Goal: Task Accomplishment & Management: Complete application form

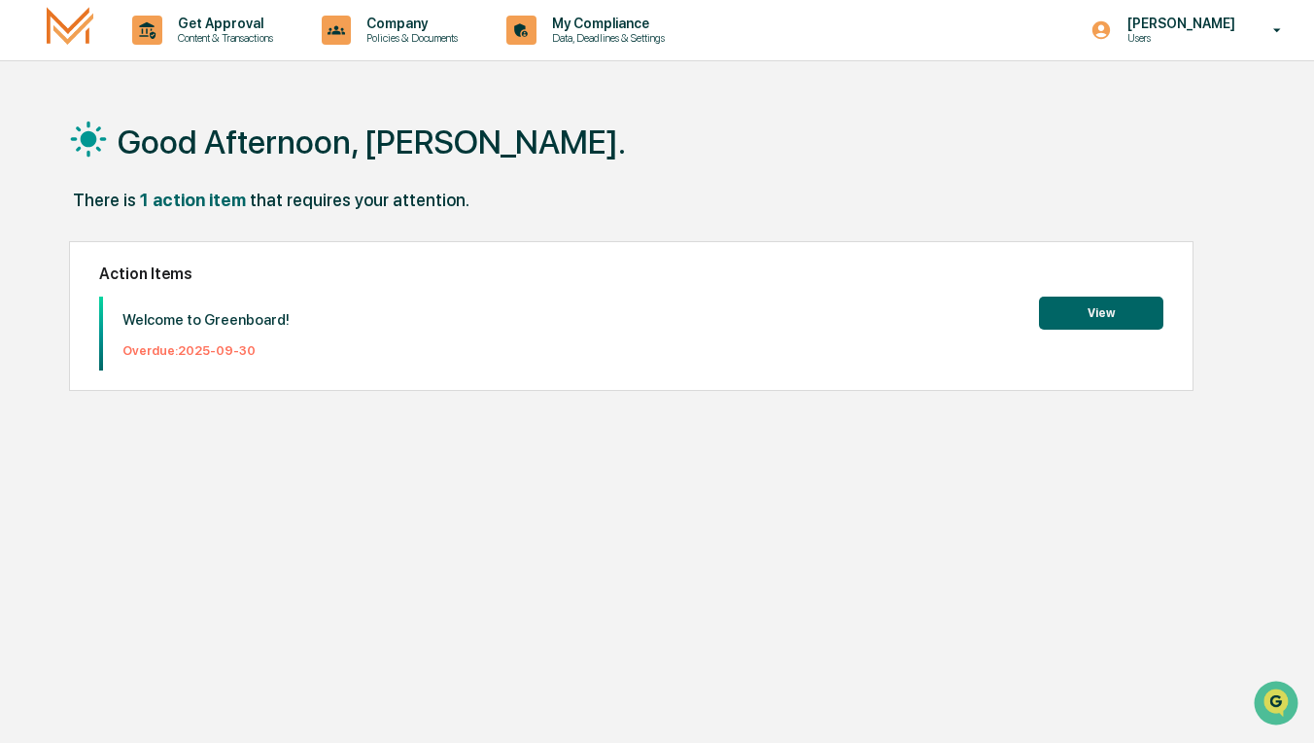
click at [1076, 317] on button "View" at bounding box center [1101, 312] width 124 height 33
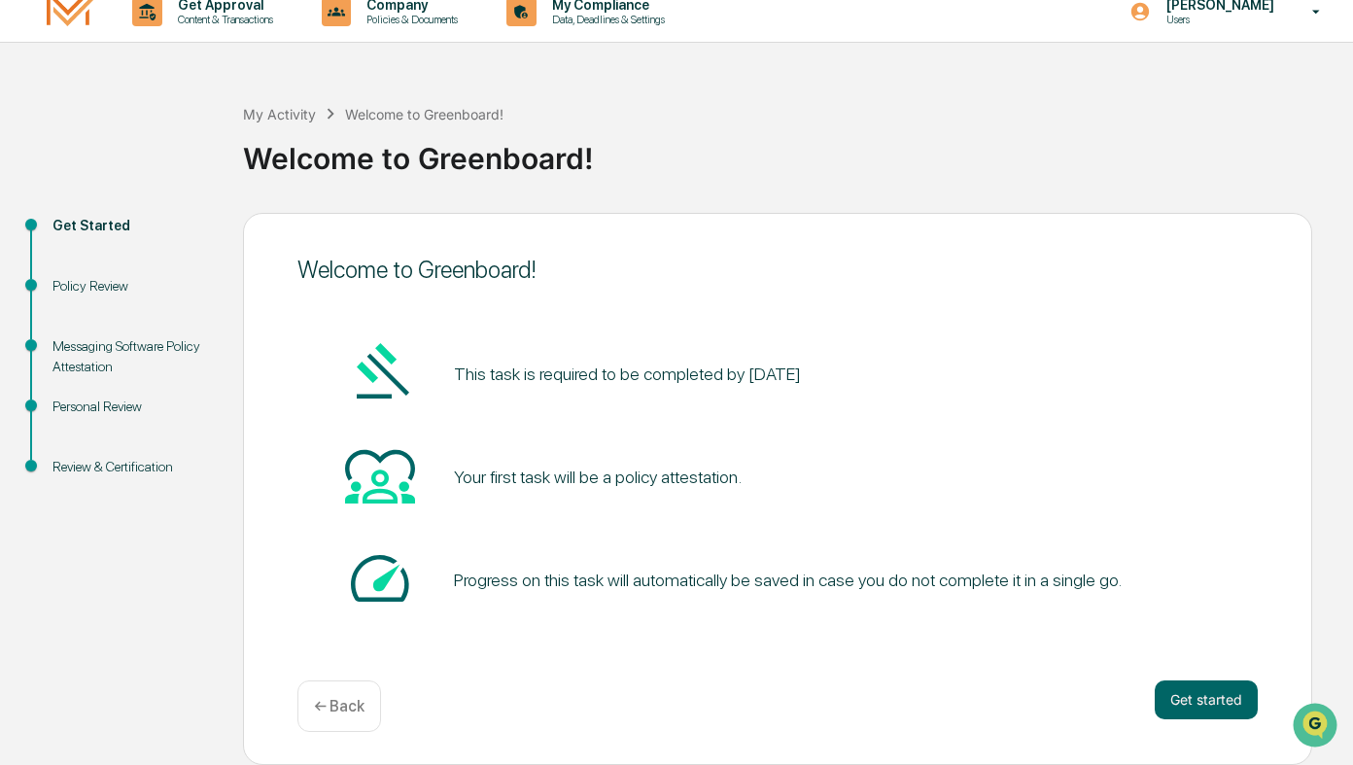
scroll to position [17, 0]
click at [1206, 692] on button "Get started" at bounding box center [1206, 700] width 103 height 39
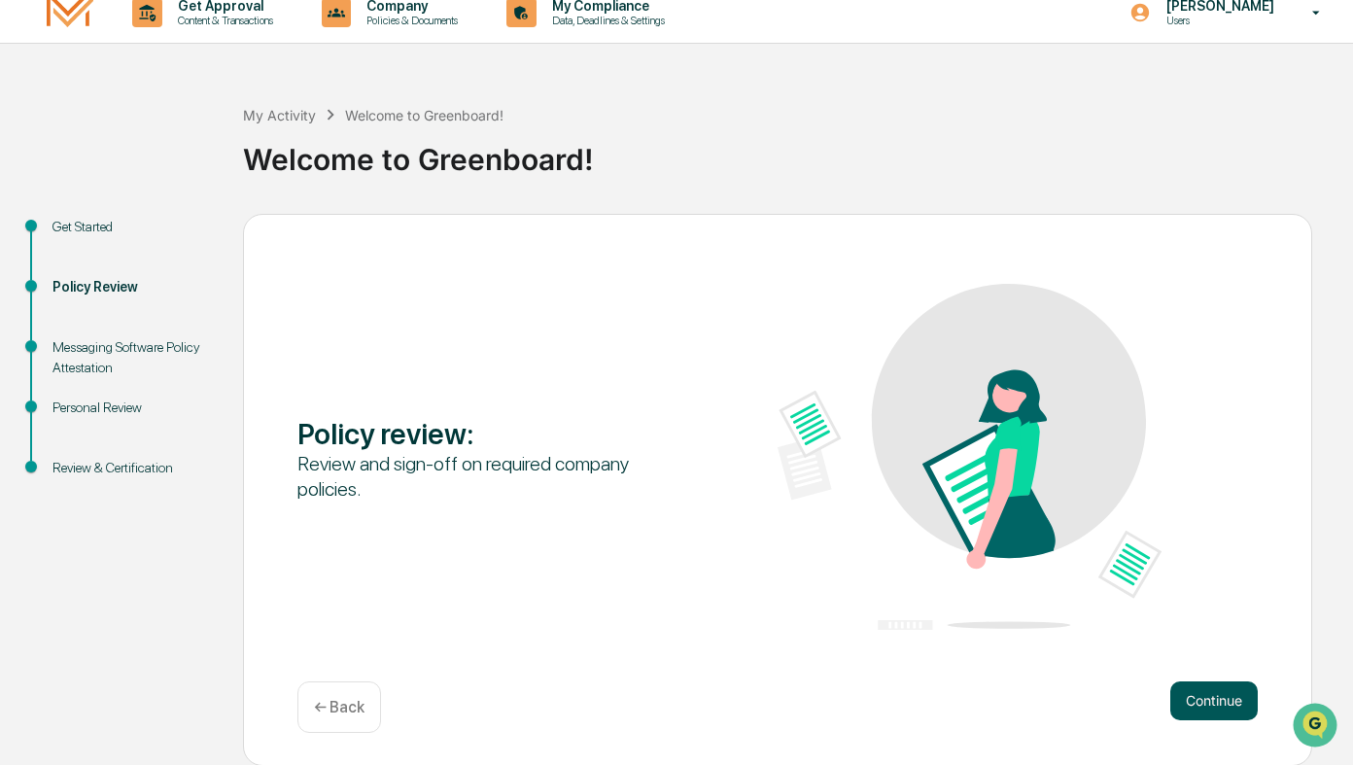
click at [1209, 704] on button "Continue" at bounding box center [1213, 700] width 87 height 39
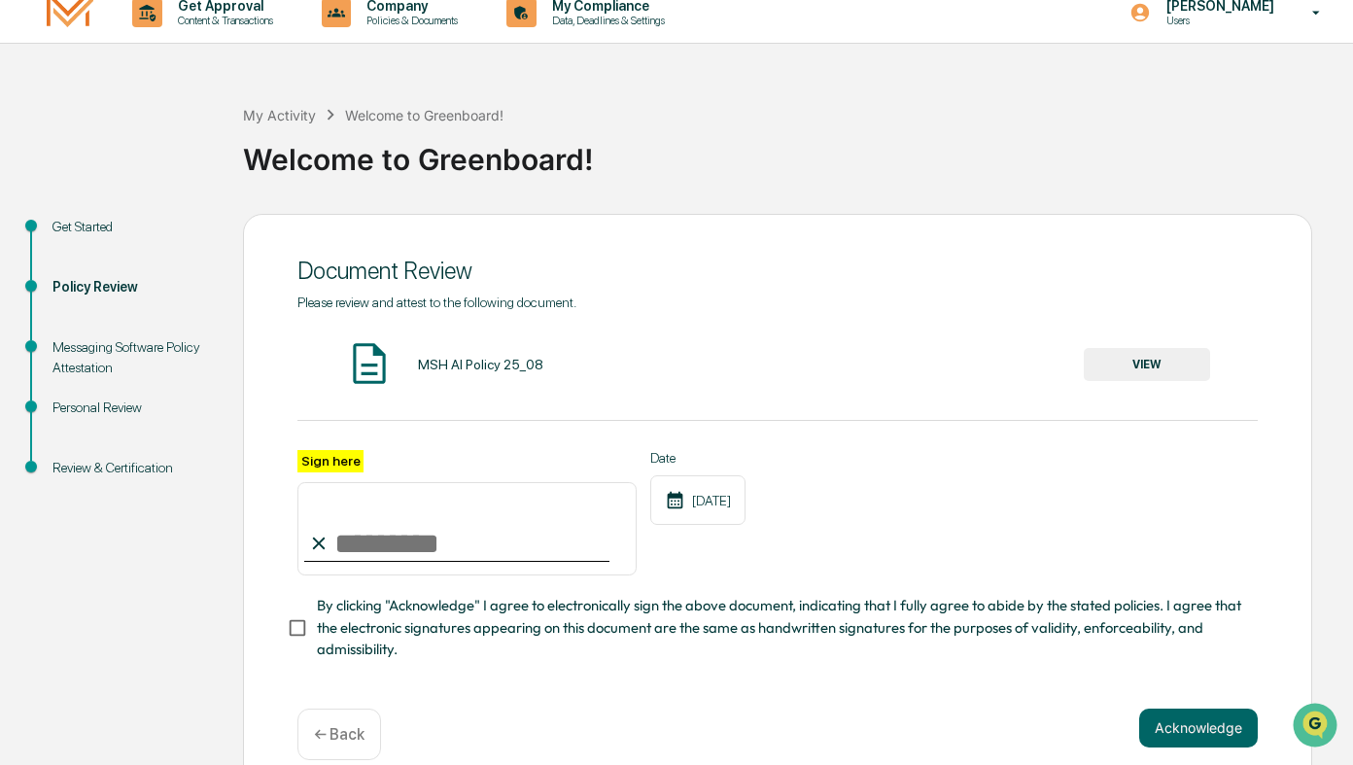
click at [370, 537] on input "Sign here" at bounding box center [466, 528] width 339 height 93
type input "**********"
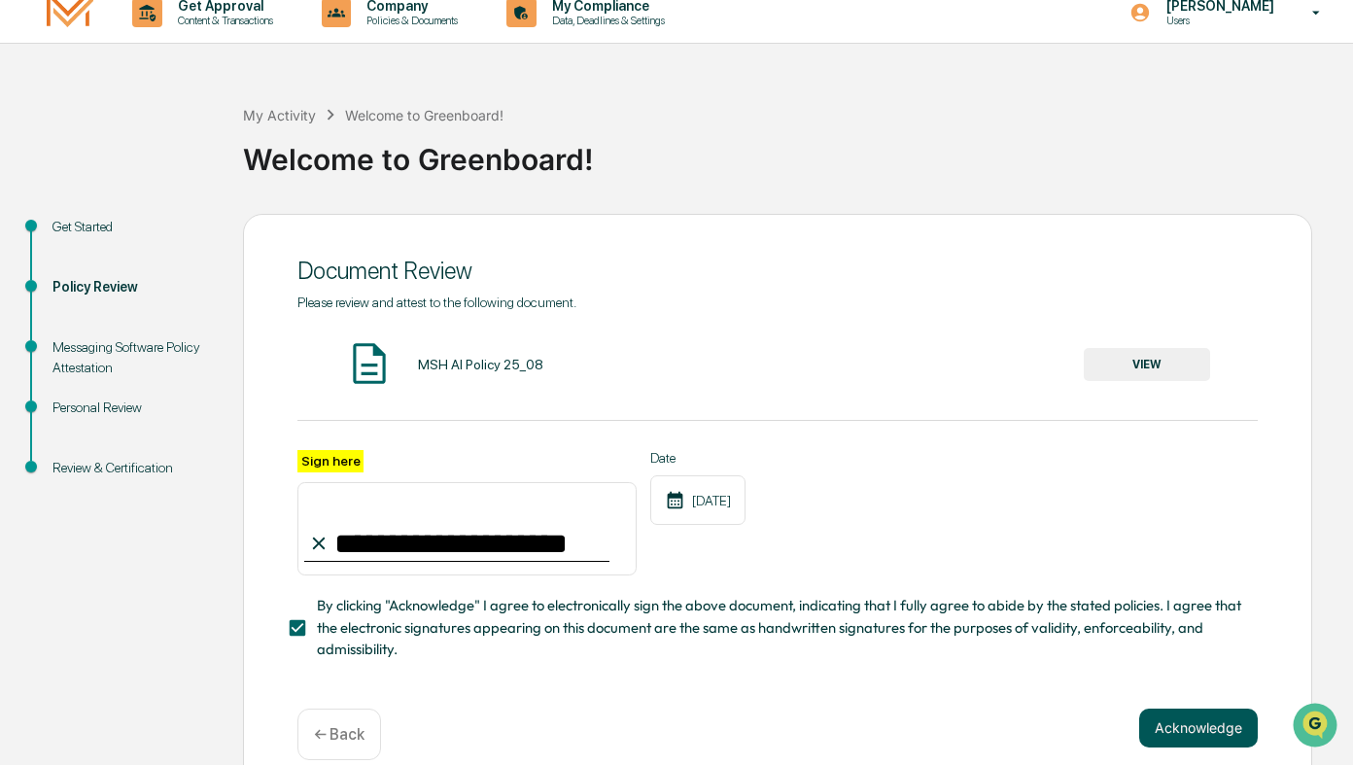
click at [1222, 725] on button "Acknowledge" at bounding box center [1198, 728] width 119 height 39
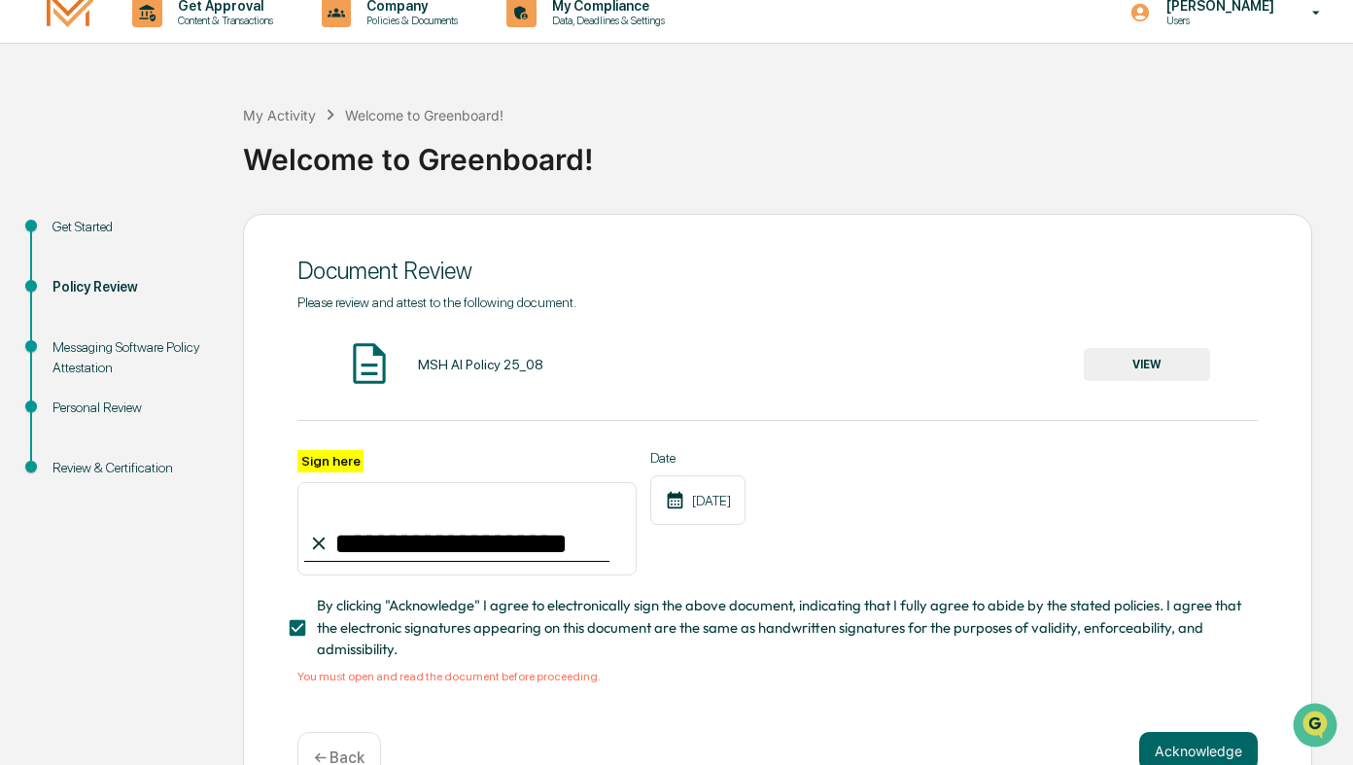
click at [1129, 374] on button "VIEW" at bounding box center [1147, 364] width 126 height 33
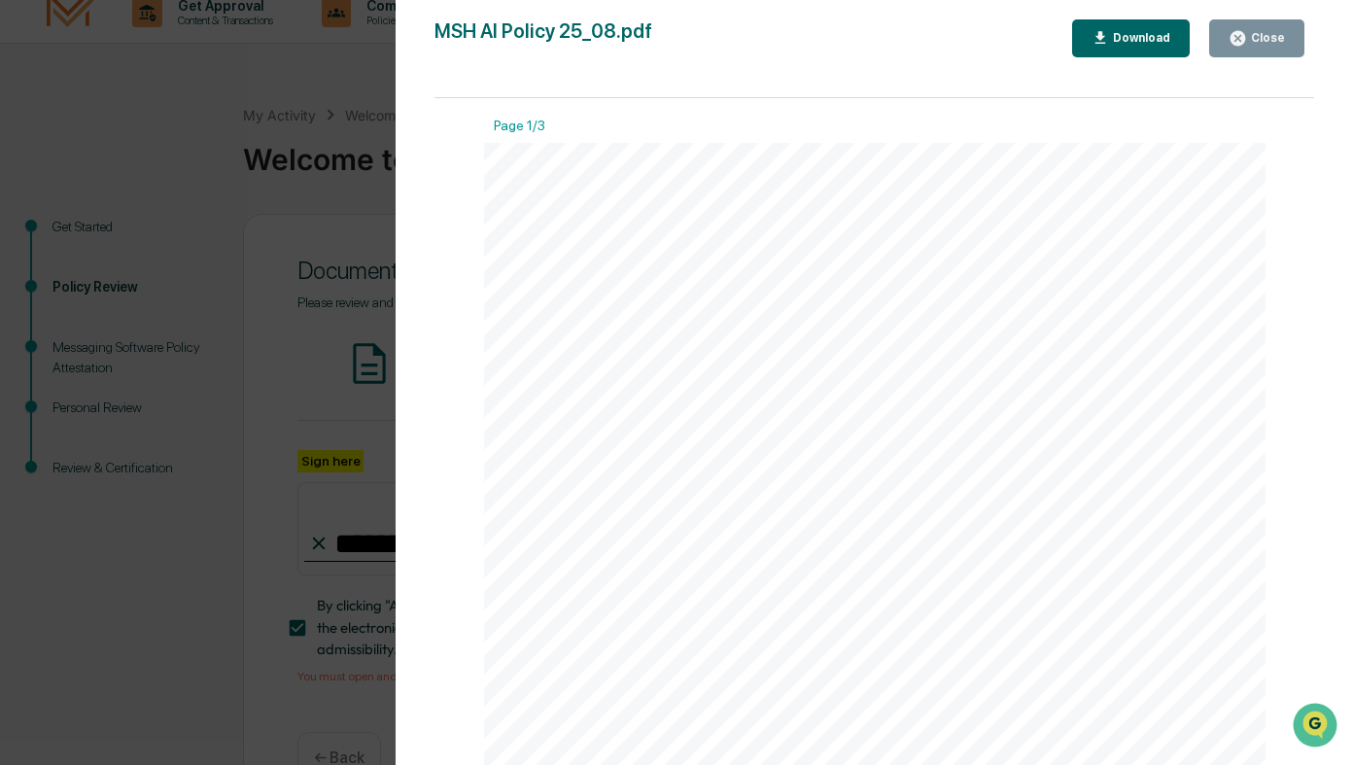
click at [1128, 38] on div "Download" at bounding box center [1139, 38] width 61 height 14
click at [1248, 49] on button "Close" at bounding box center [1256, 38] width 95 height 38
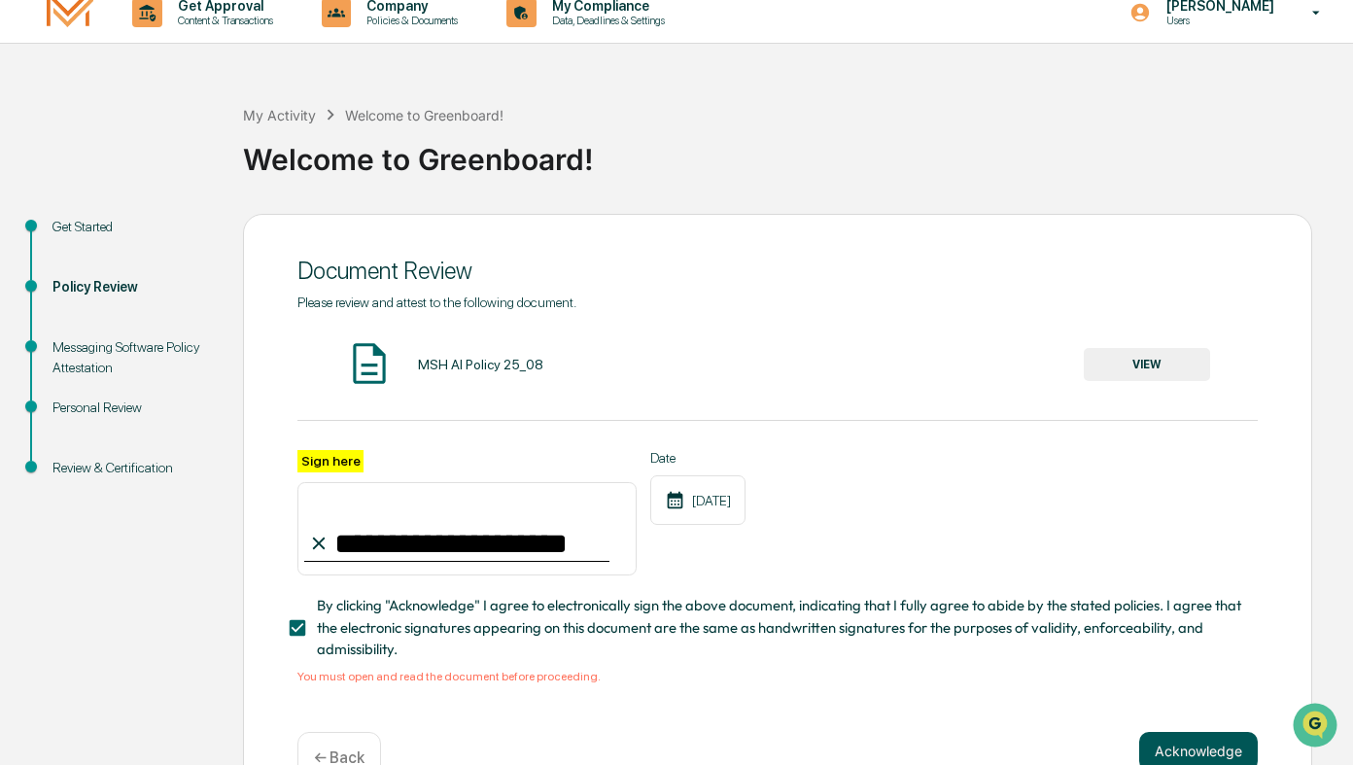
click at [1181, 736] on button "Acknowledge" at bounding box center [1198, 751] width 119 height 39
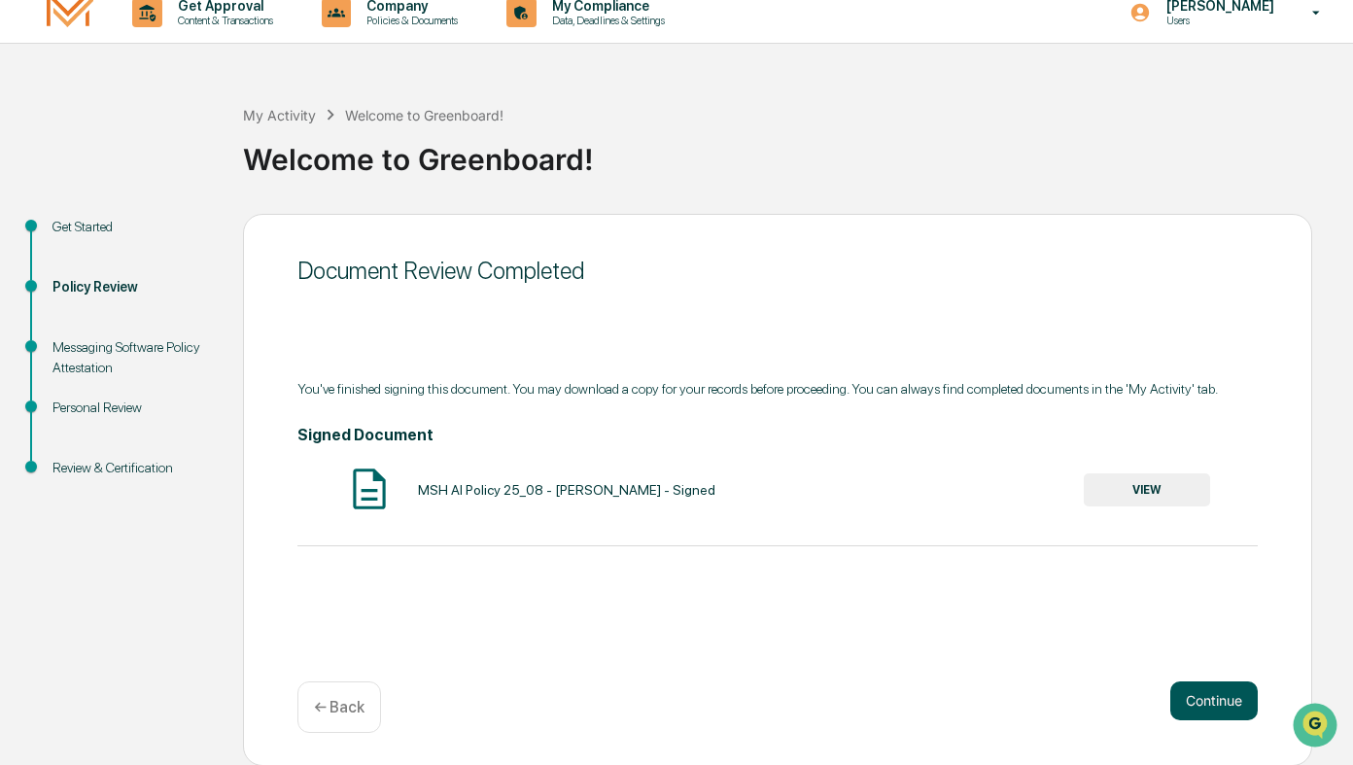
click at [1207, 695] on button "Continue" at bounding box center [1213, 700] width 87 height 39
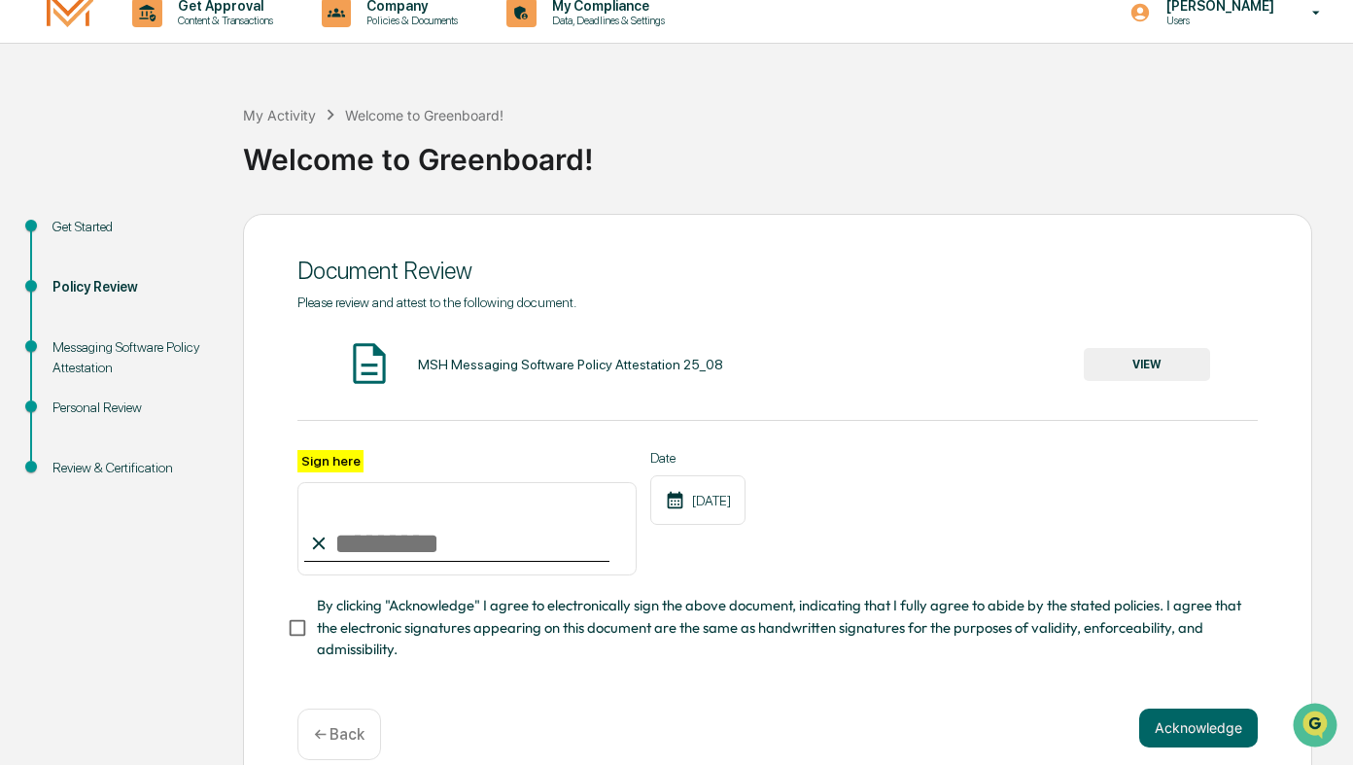
click at [1156, 367] on button "VIEW" at bounding box center [1147, 364] width 126 height 33
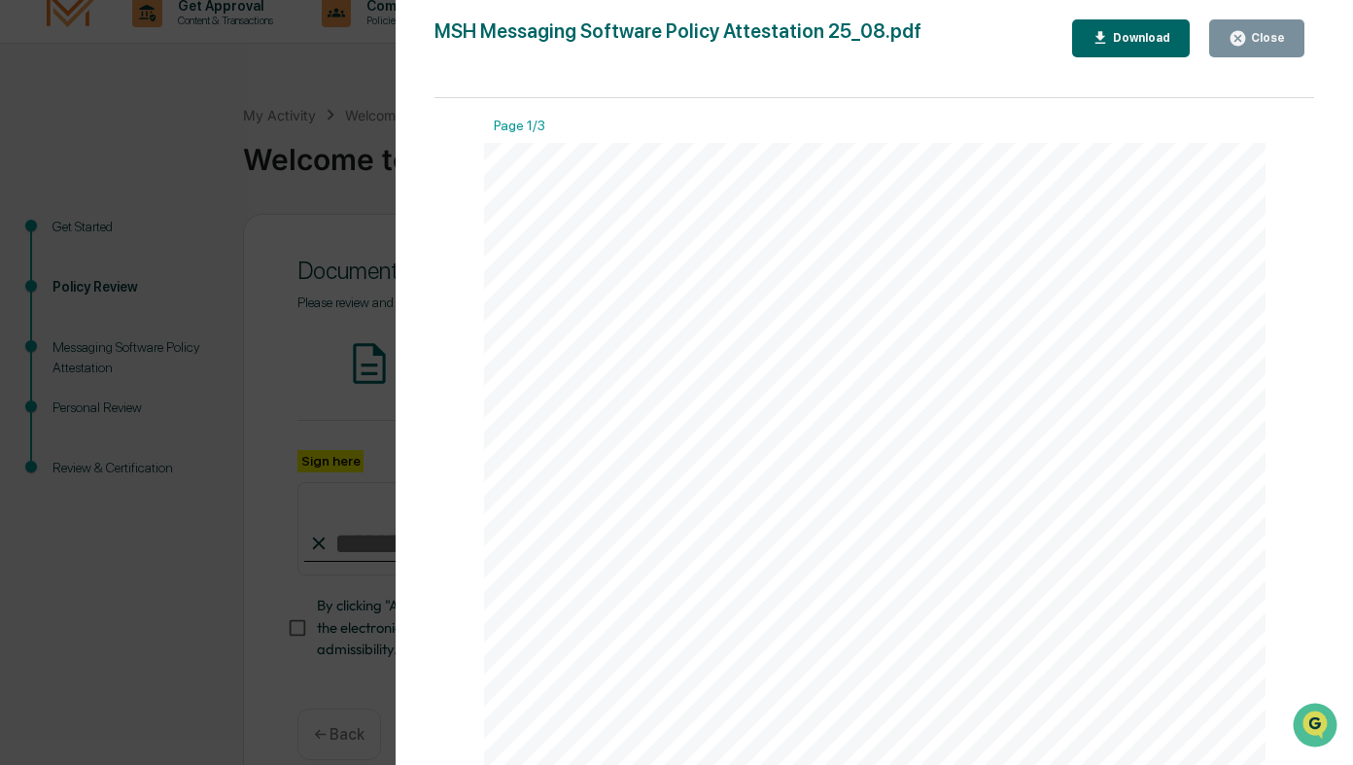
click at [1157, 29] on div "Download" at bounding box center [1132, 38] width 80 height 18
click at [1250, 32] on div "Close" at bounding box center [1266, 38] width 38 height 14
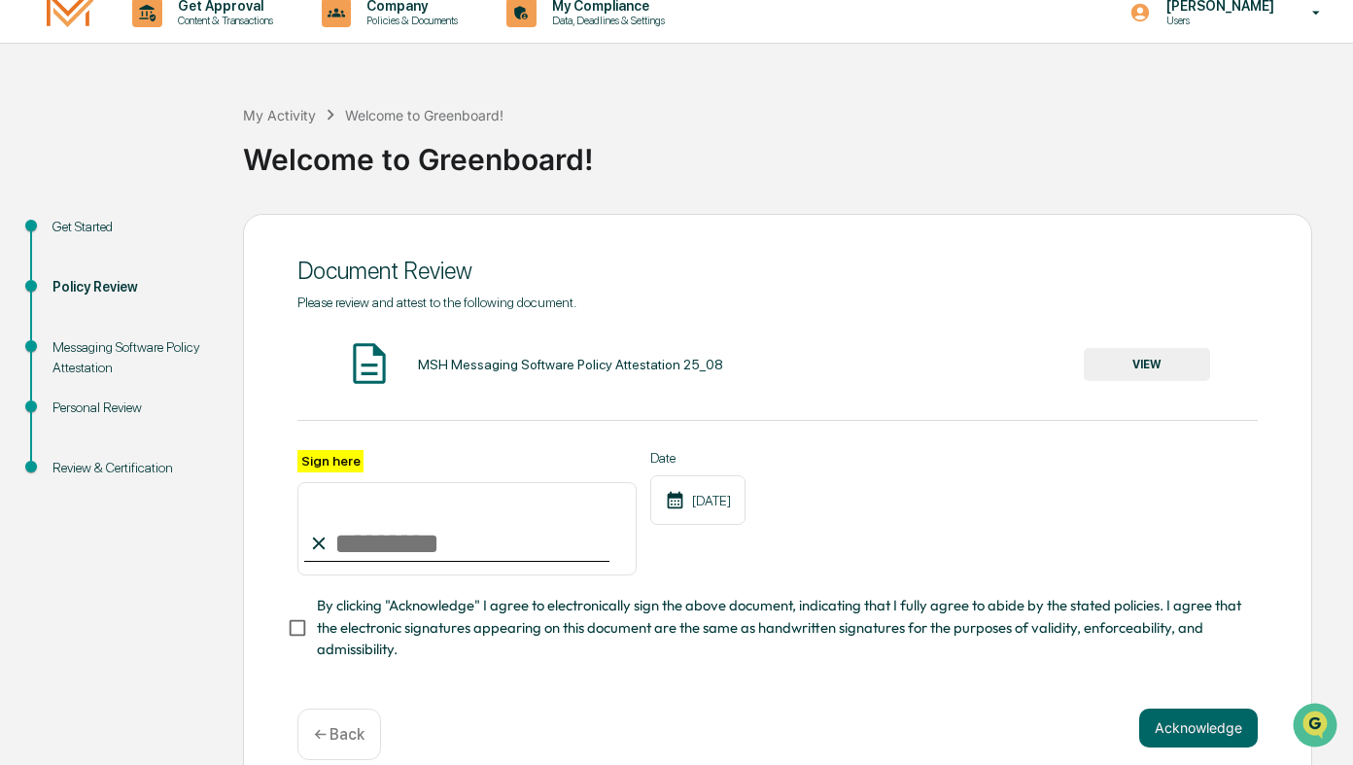
click at [350, 542] on input "Sign here" at bounding box center [466, 528] width 339 height 93
type input "**********"
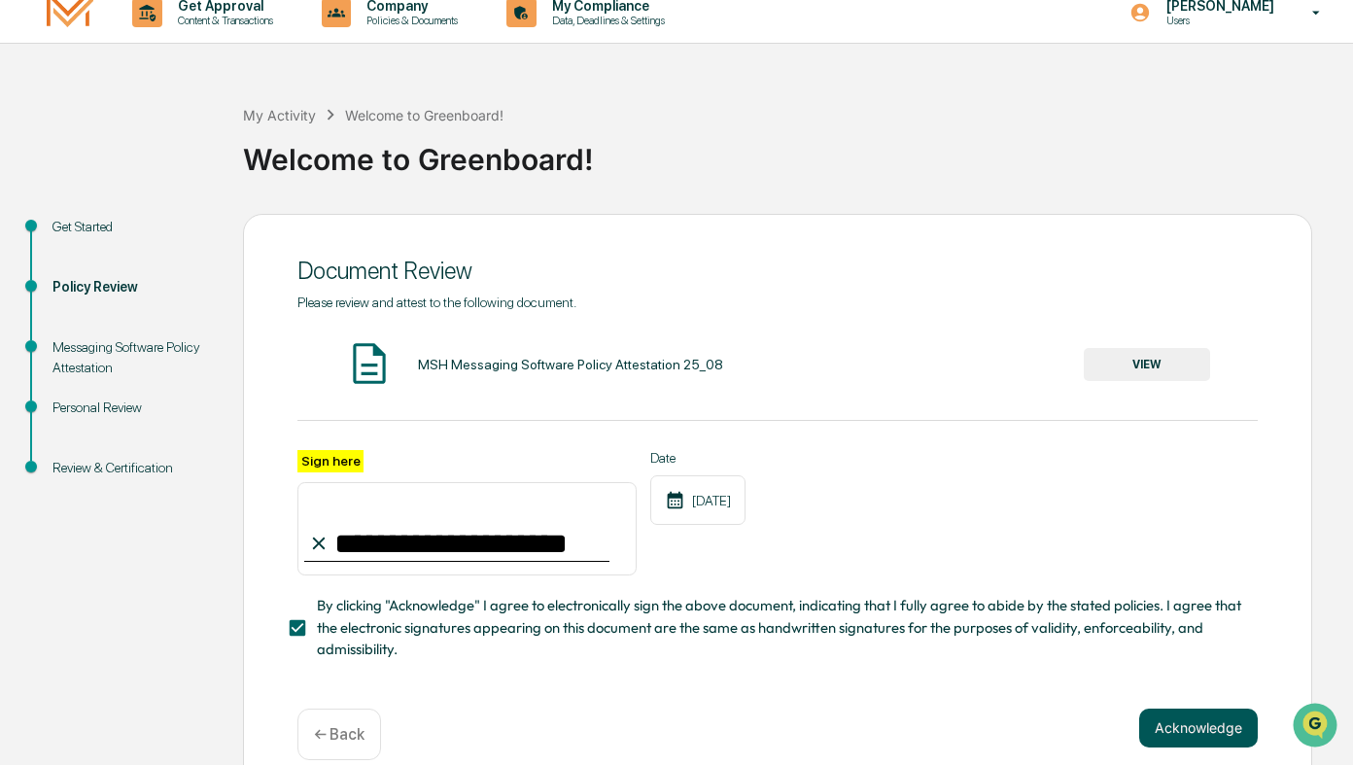
click at [1222, 719] on button "Acknowledge" at bounding box center [1198, 728] width 119 height 39
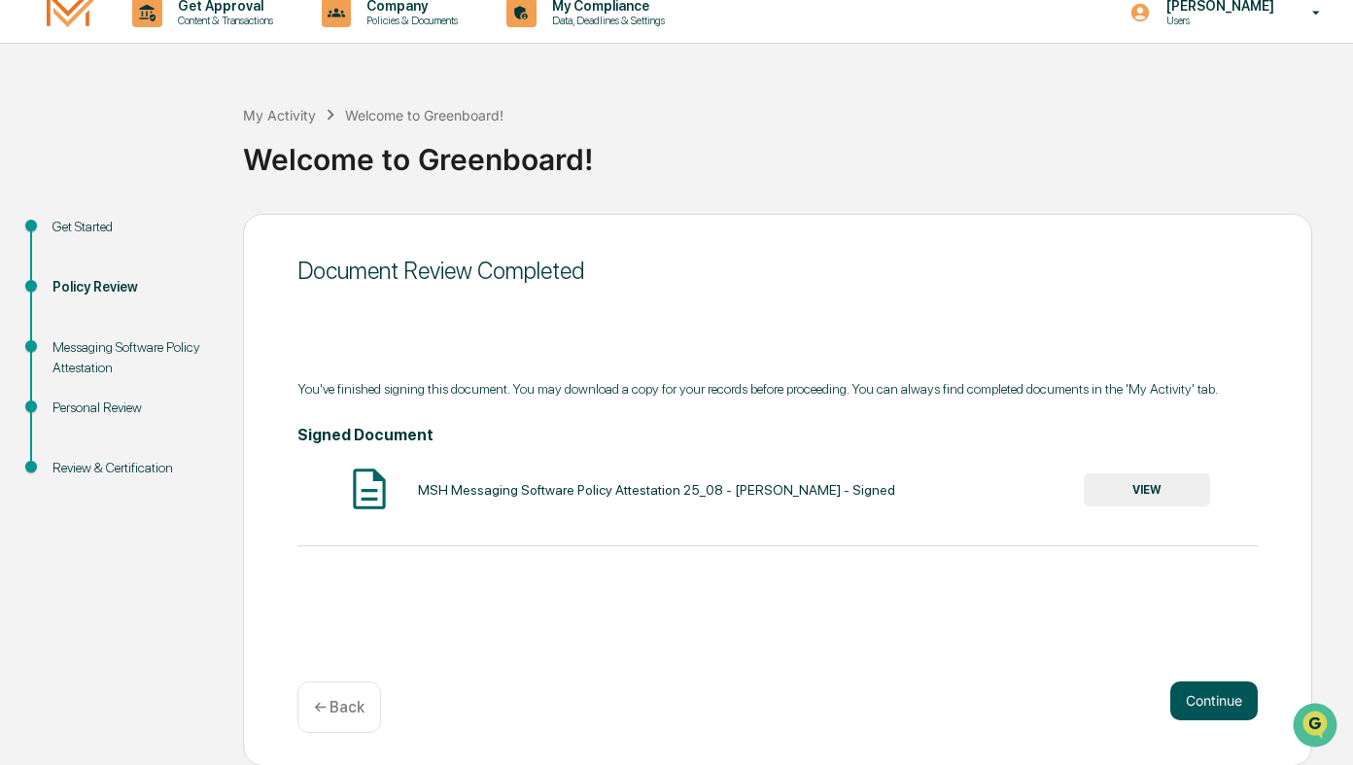
click at [1206, 689] on button "Continue" at bounding box center [1213, 700] width 87 height 39
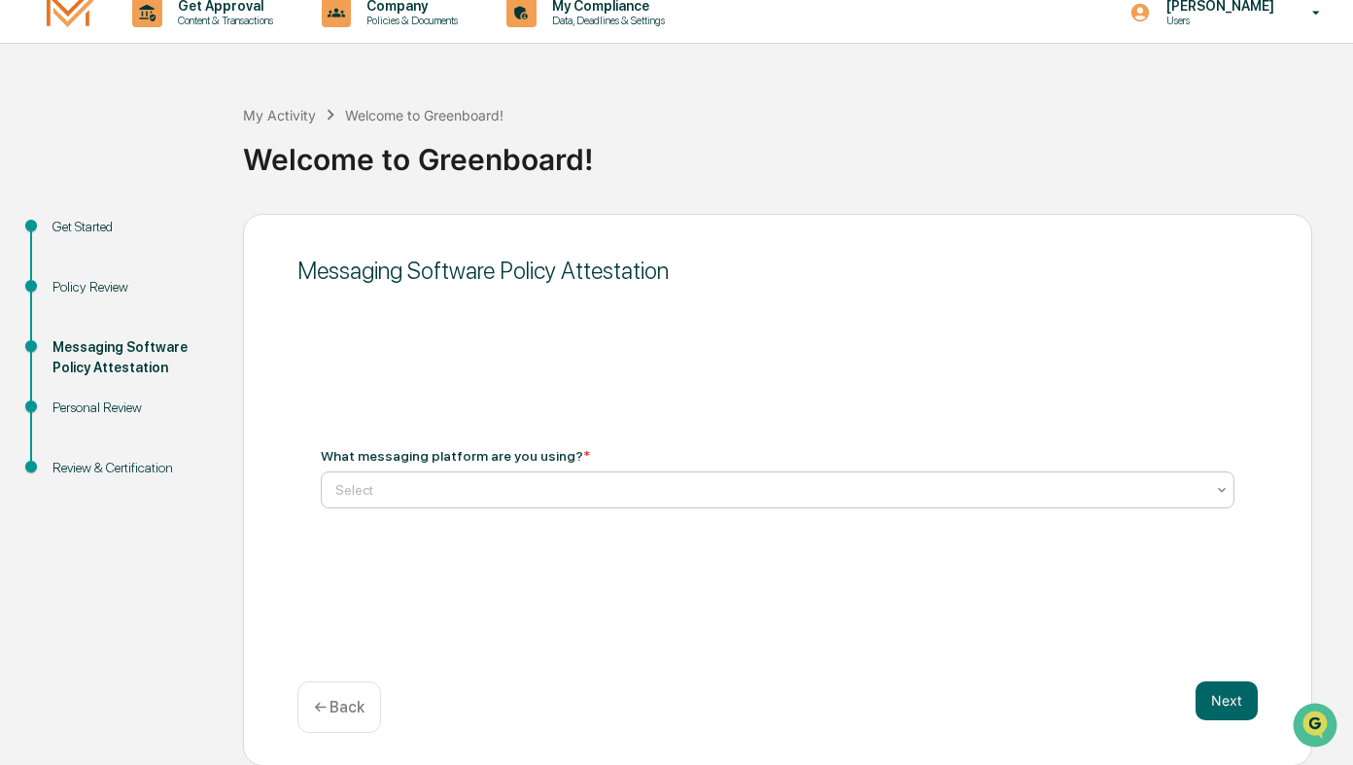
click at [459, 488] on div at bounding box center [769, 489] width 869 height 19
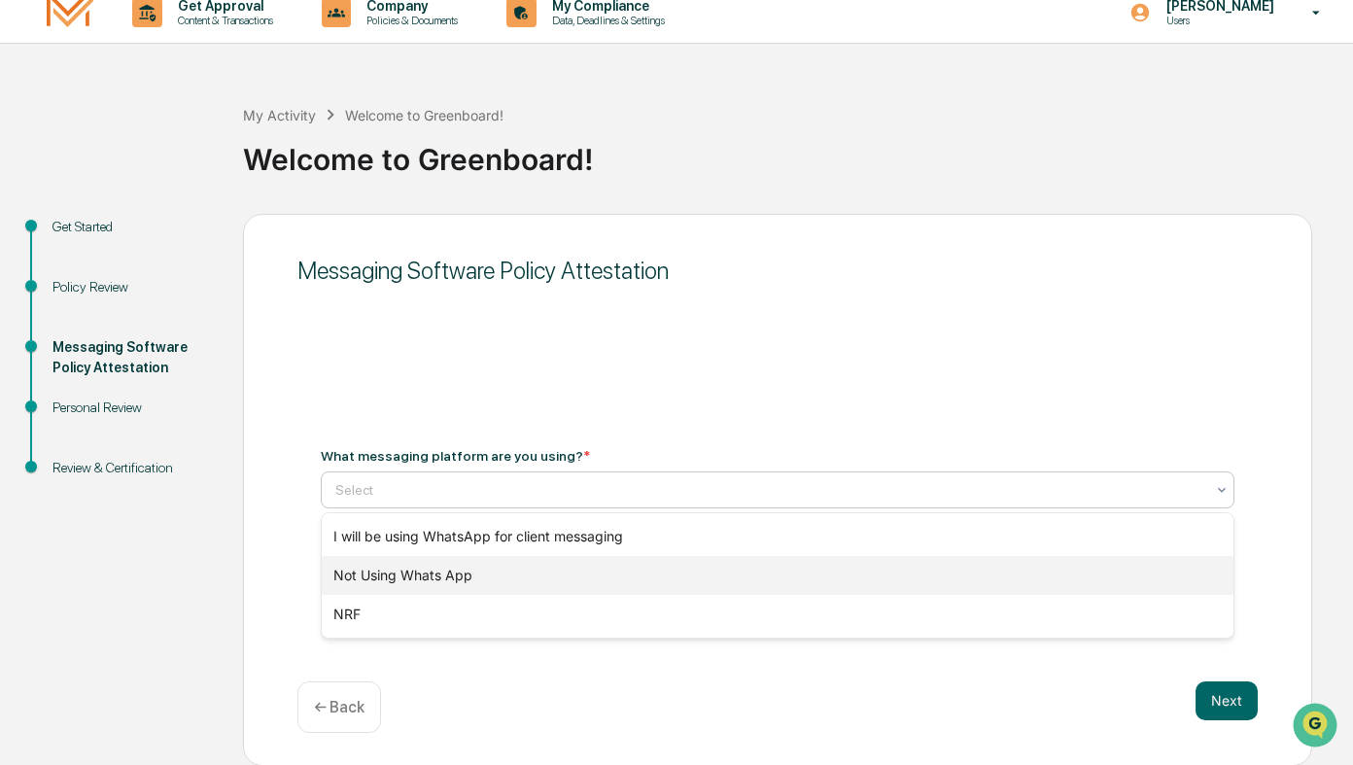
click at [442, 578] on div "Not Using Whats App" at bounding box center [778, 575] width 912 height 39
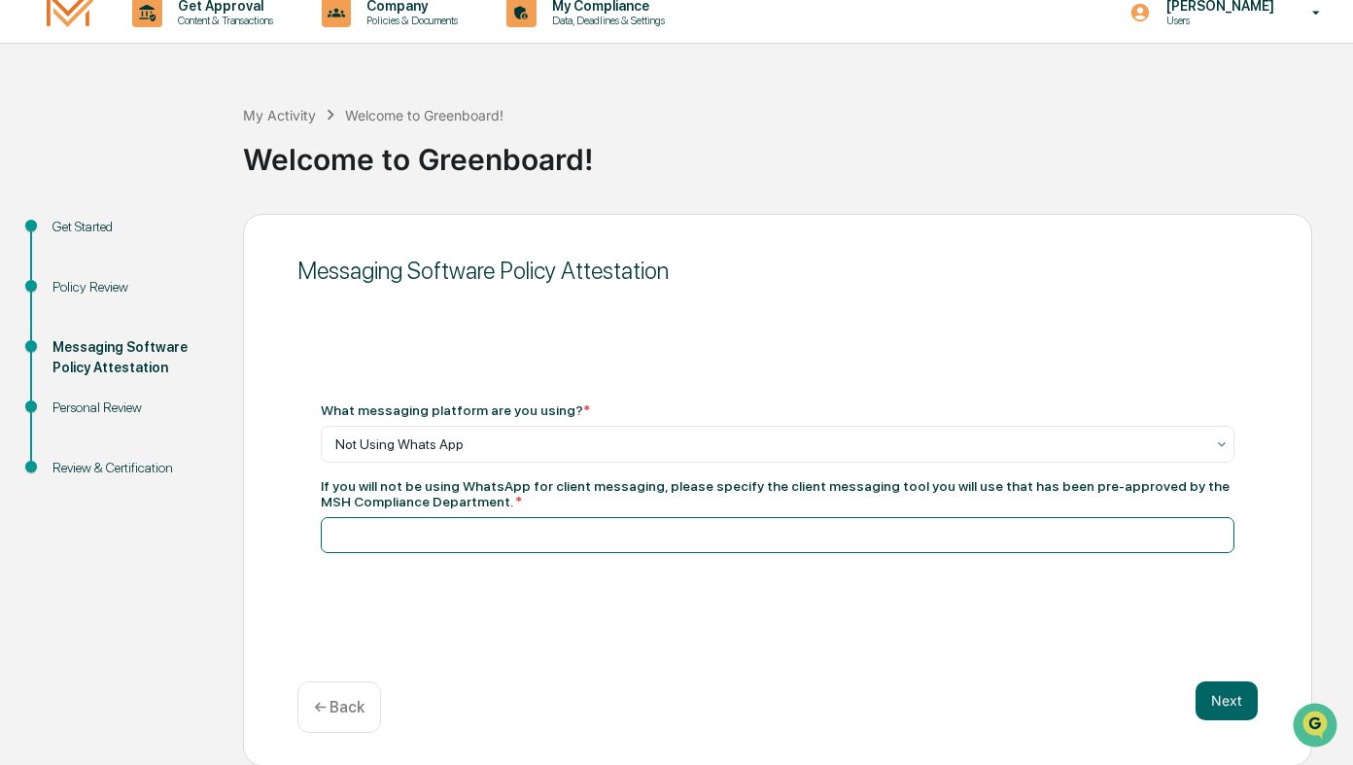
click at [408, 542] on input at bounding box center [778, 535] width 914 height 36
type input "********"
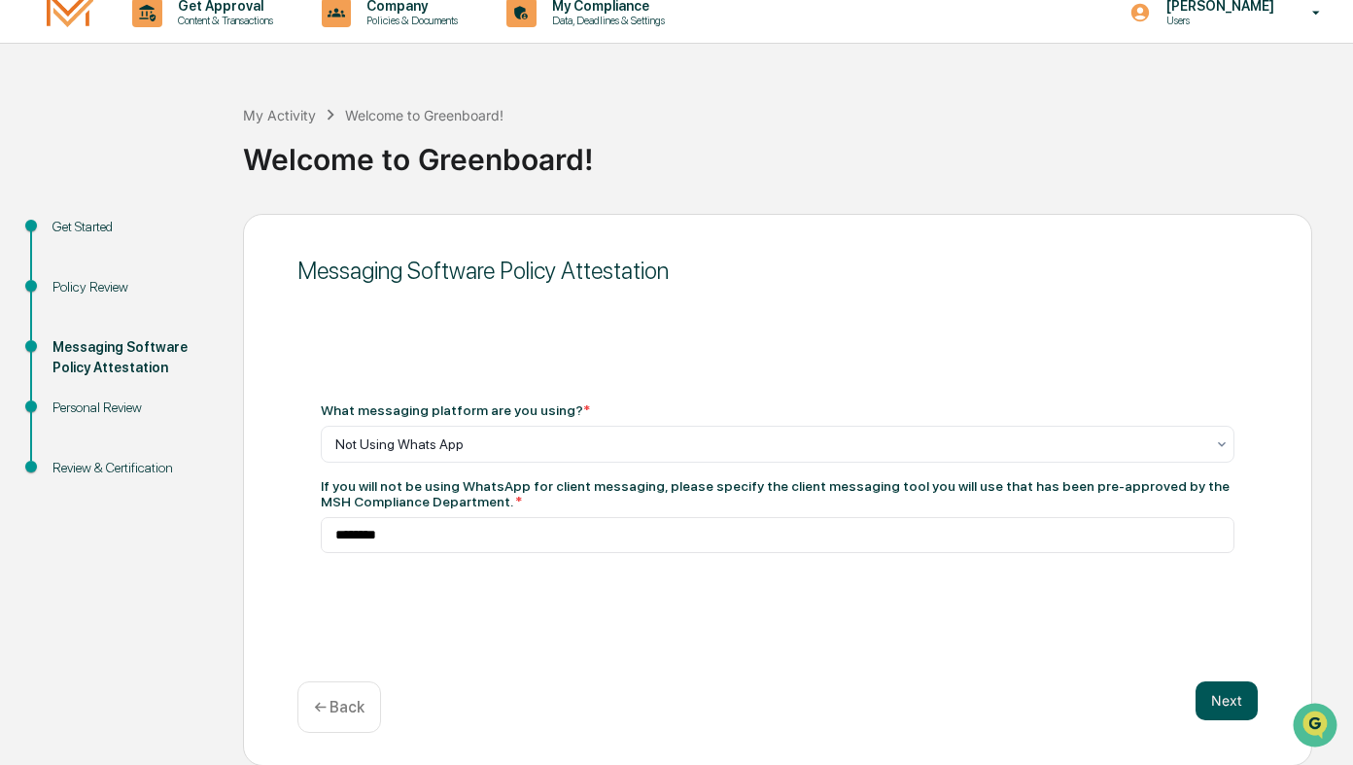
click at [1216, 701] on button "Next" at bounding box center [1227, 700] width 62 height 39
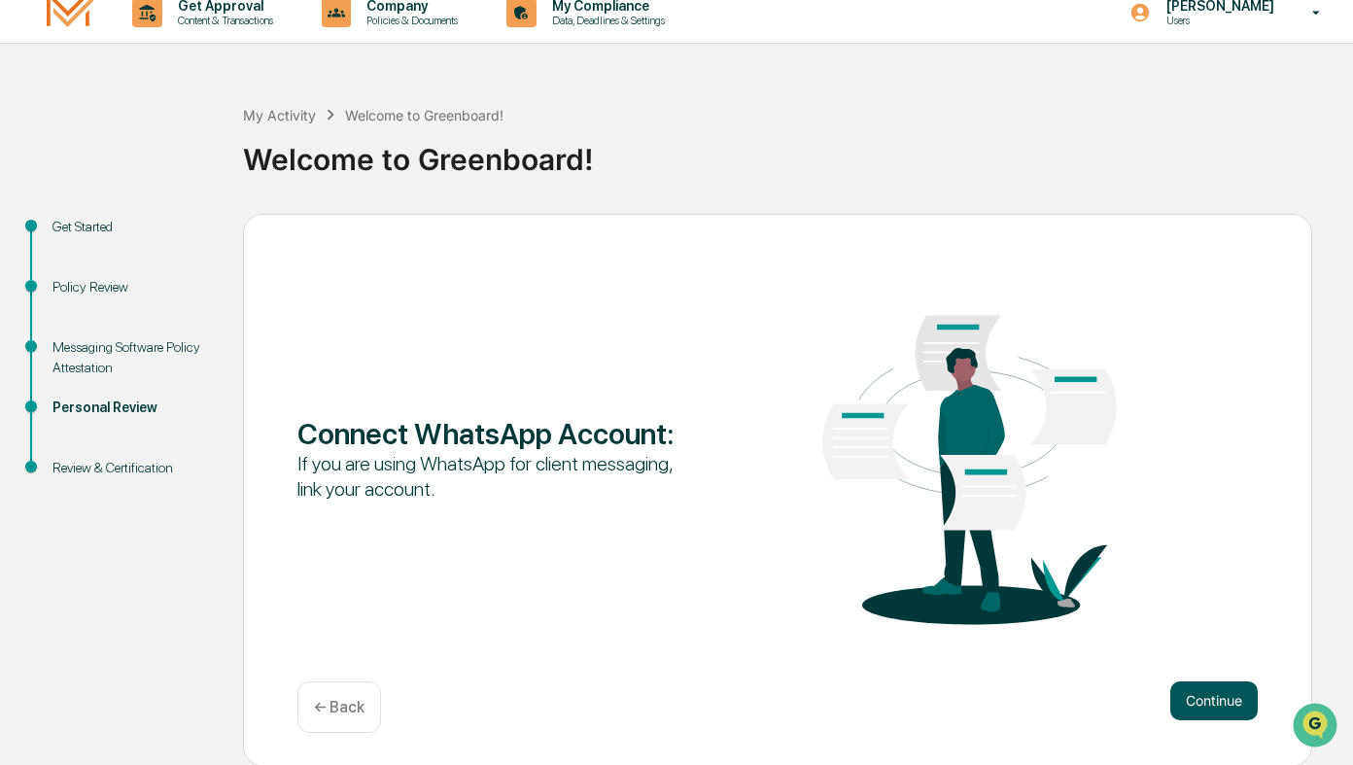
click at [1206, 714] on button "Continue" at bounding box center [1213, 700] width 87 height 39
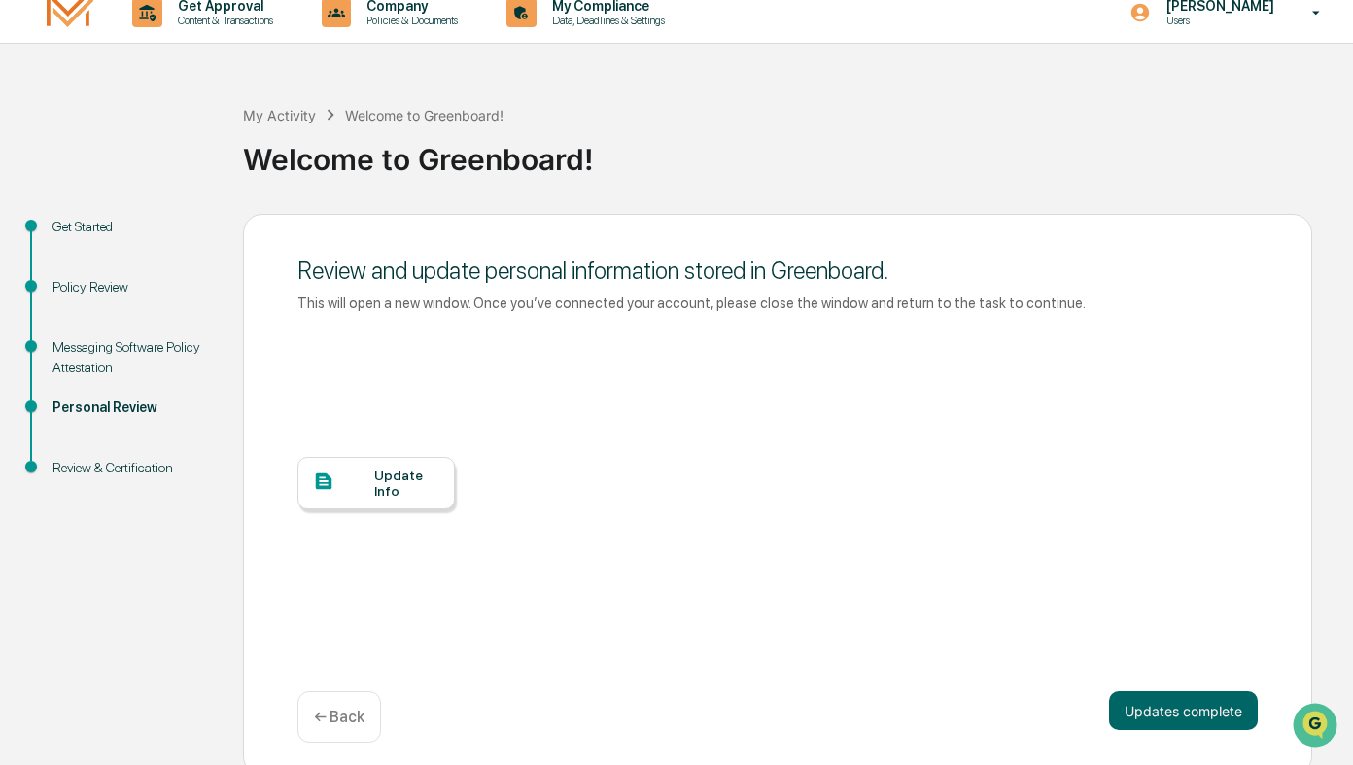
click at [398, 482] on div "Update Info" at bounding box center [406, 483] width 65 height 31
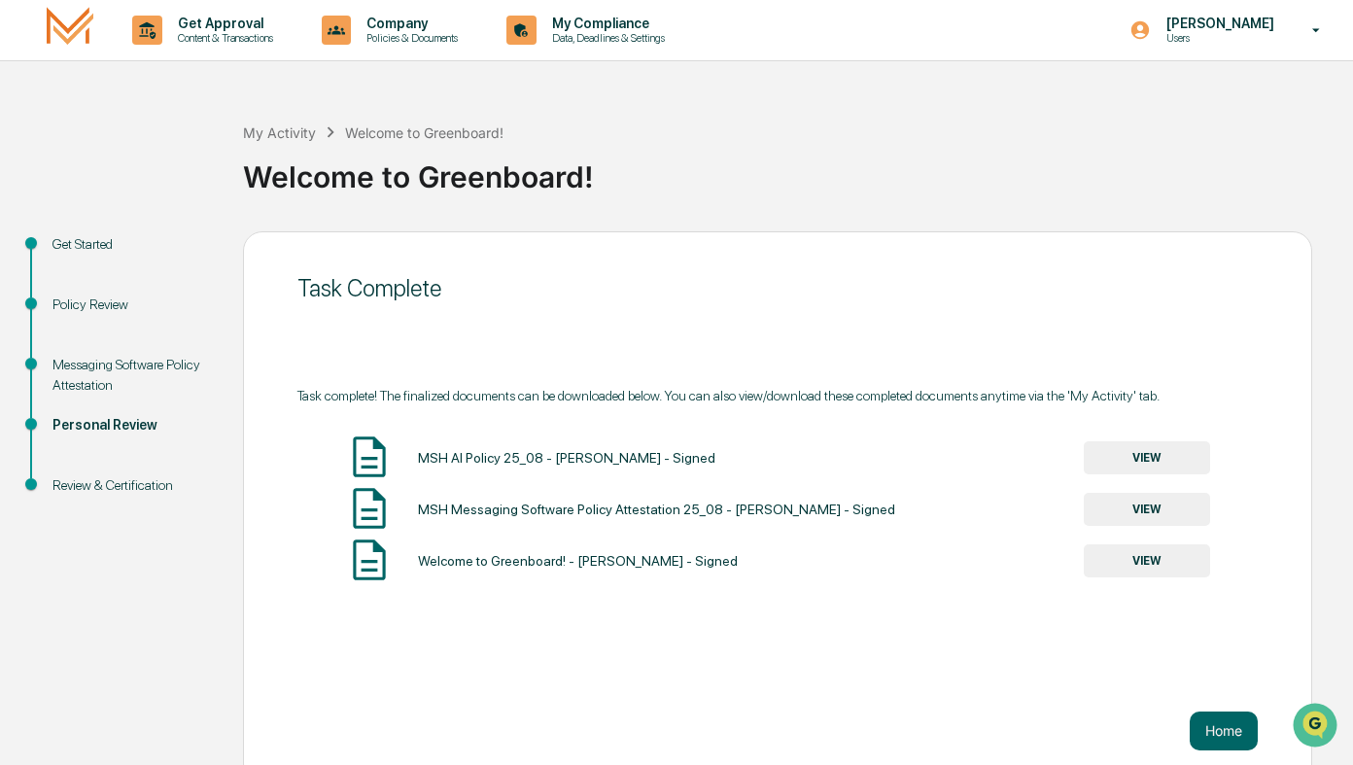
scroll to position [0, 0]
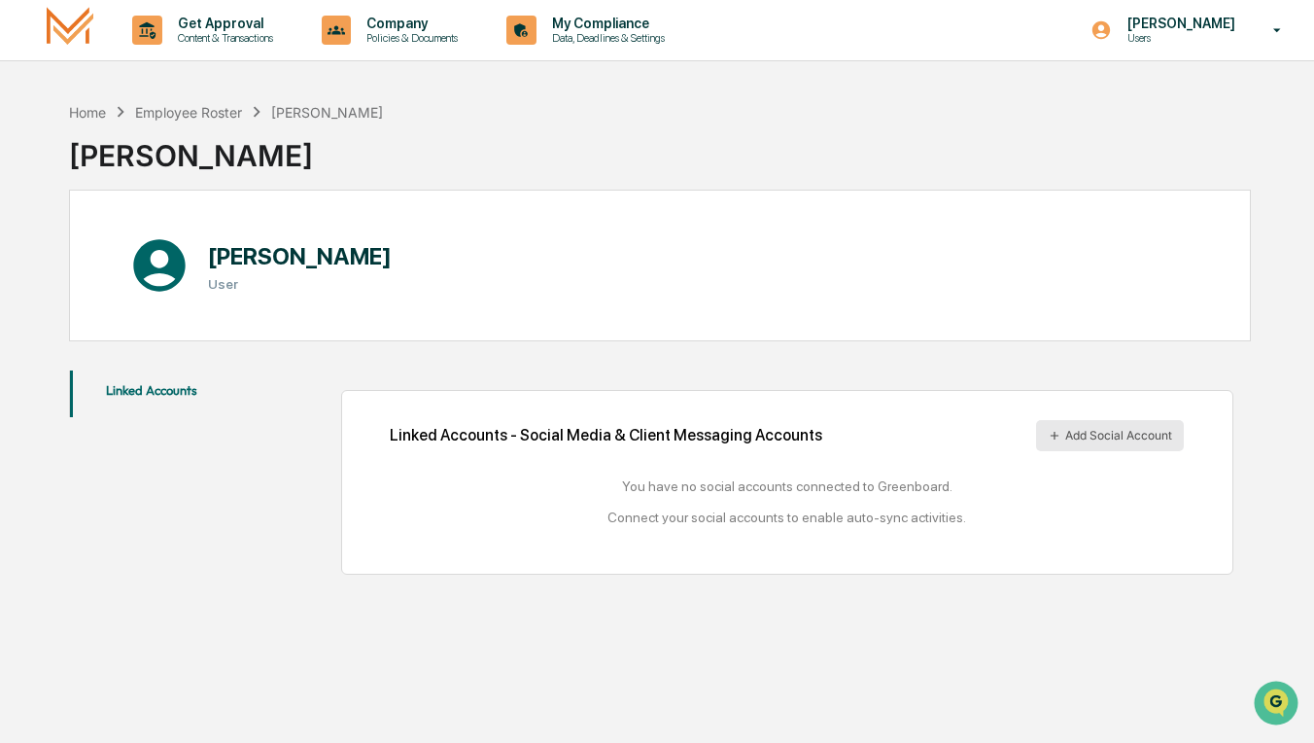
click at [1057, 431] on icon at bounding box center [1055, 436] width 14 height 14
click at [1071, 437] on button "Add Social Account" at bounding box center [1110, 435] width 148 height 31
click at [93, 110] on div "Home" at bounding box center [87, 112] width 37 height 17
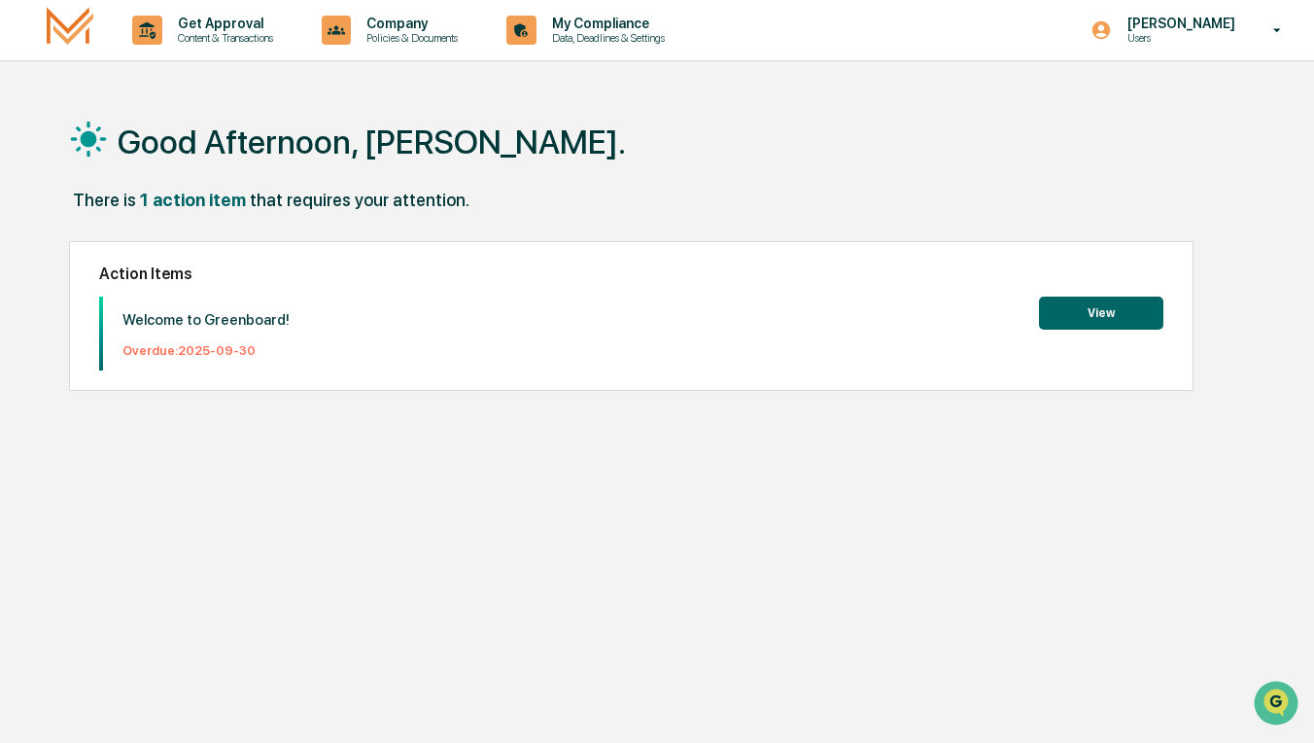
click at [1063, 324] on button "View" at bounding box center [1101, 312] width 124 height 33
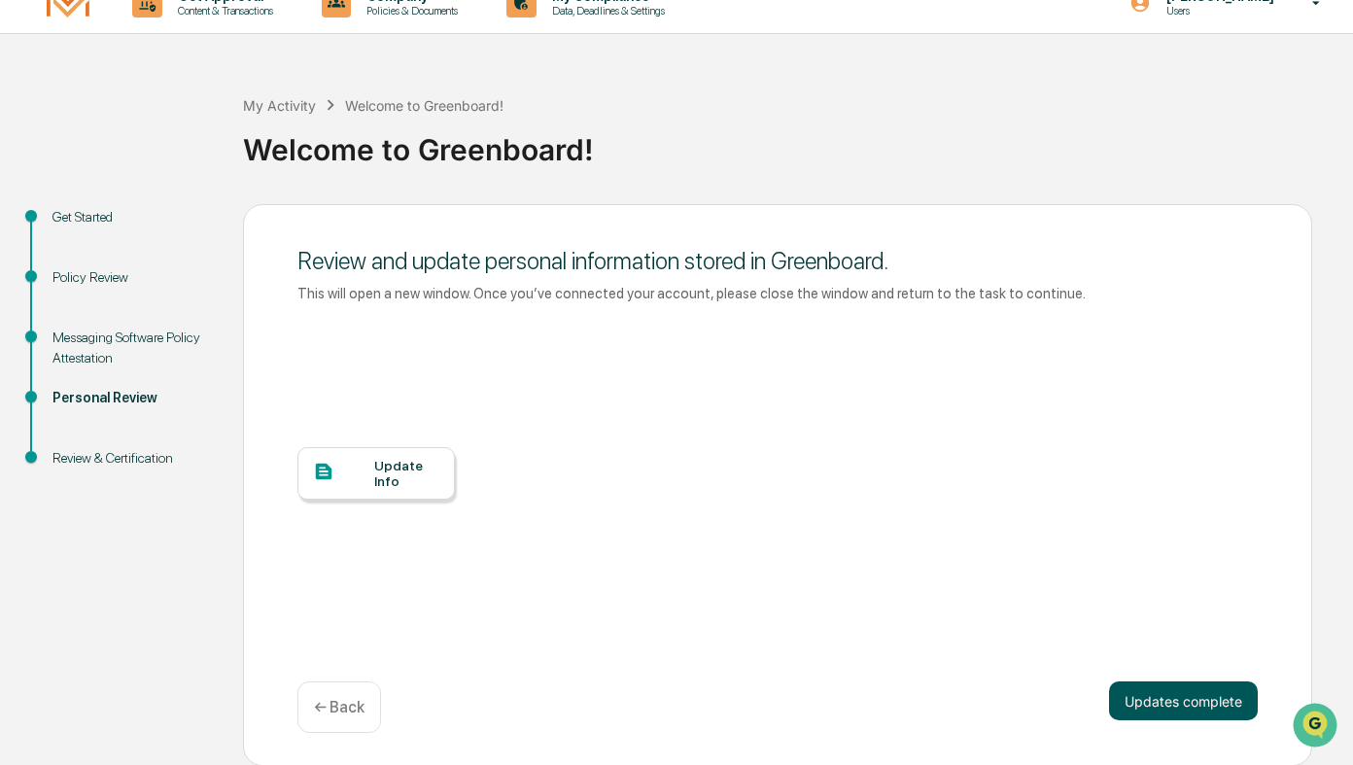
click at [1221, 710] on button "Updates complete" at bounding box center [1183, 700] width 149 height 39
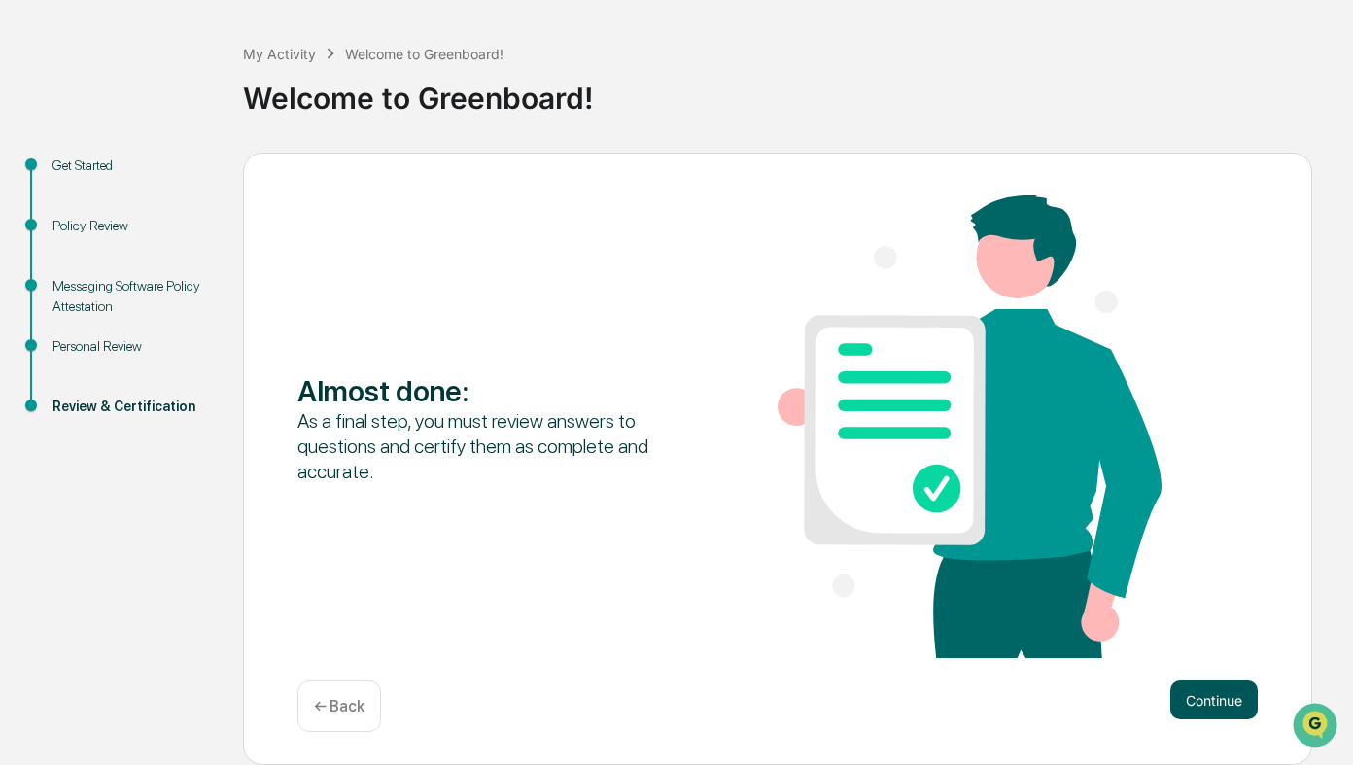
scroll to position [80, 0]
click at [1240, 691] on button "Continue" at bounding box center [1213, 699] width 87 height 39
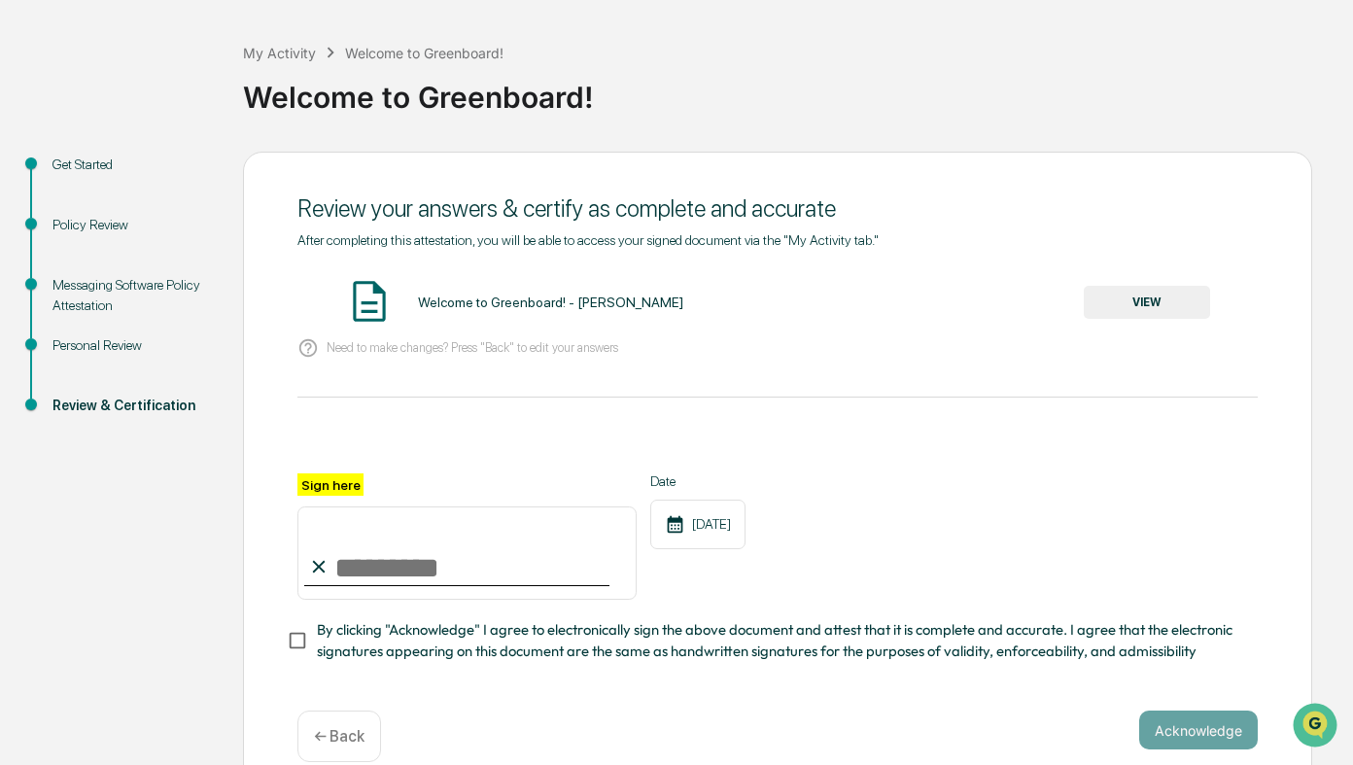
click at [1166, 295] on button "VIEW" at bounding box center [1147, 302] width 126 height 33
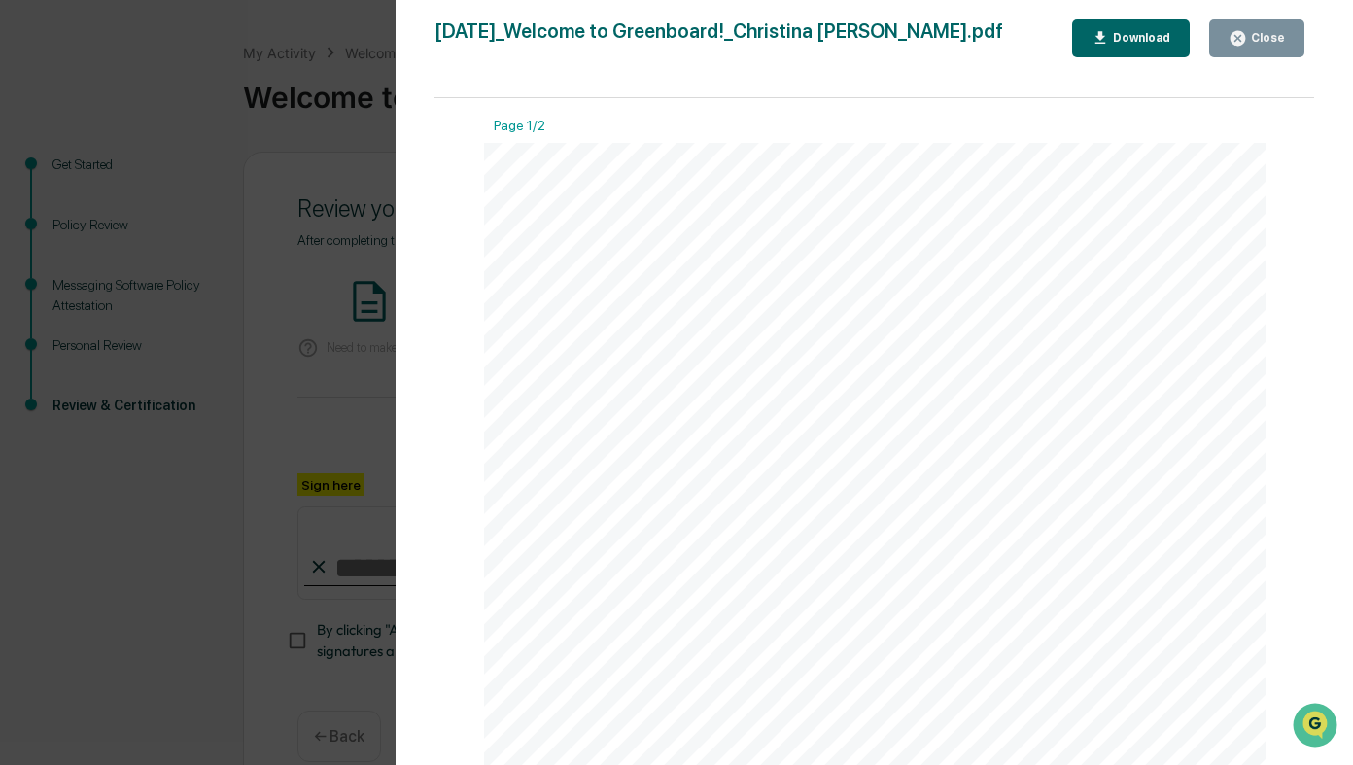
click at [1266, 21] on button "Close" at bounding box center [1256, 38] width 95 height 38
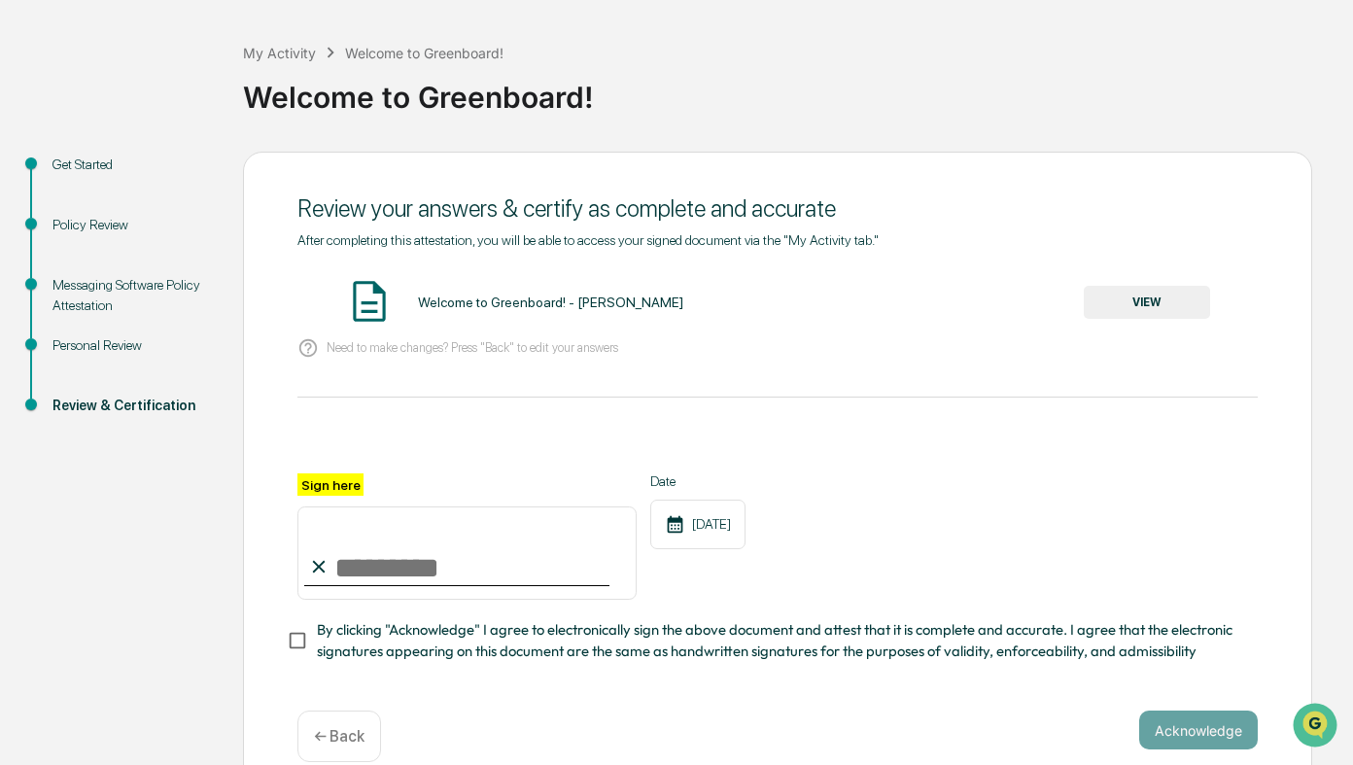
click at [308, 518] on input "Sign here" at bounding box center [466, 552] width 339 height 93
type input "**********"
click at [1220, 740] on button "Acknowledge" at bounding box center [1198, 730] width 119 height 39
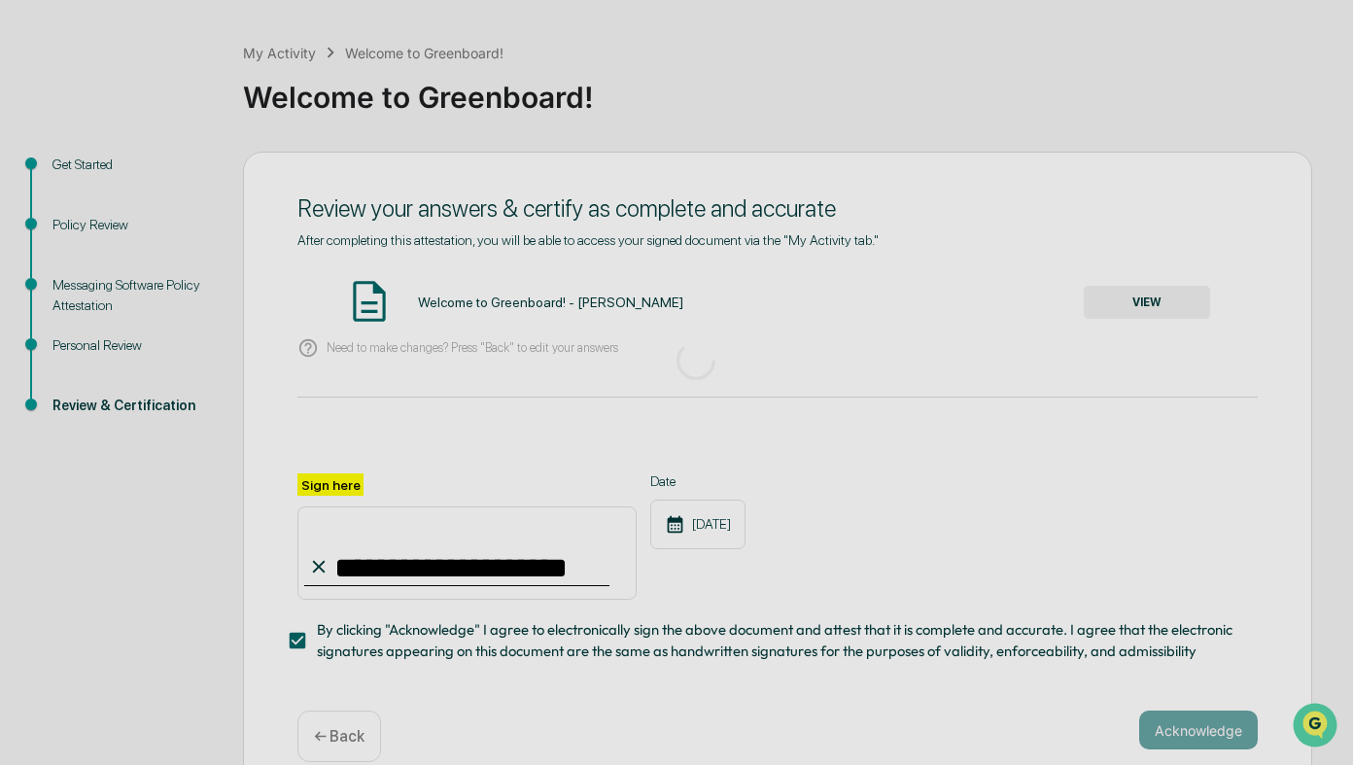
scroll to position [17, 0]
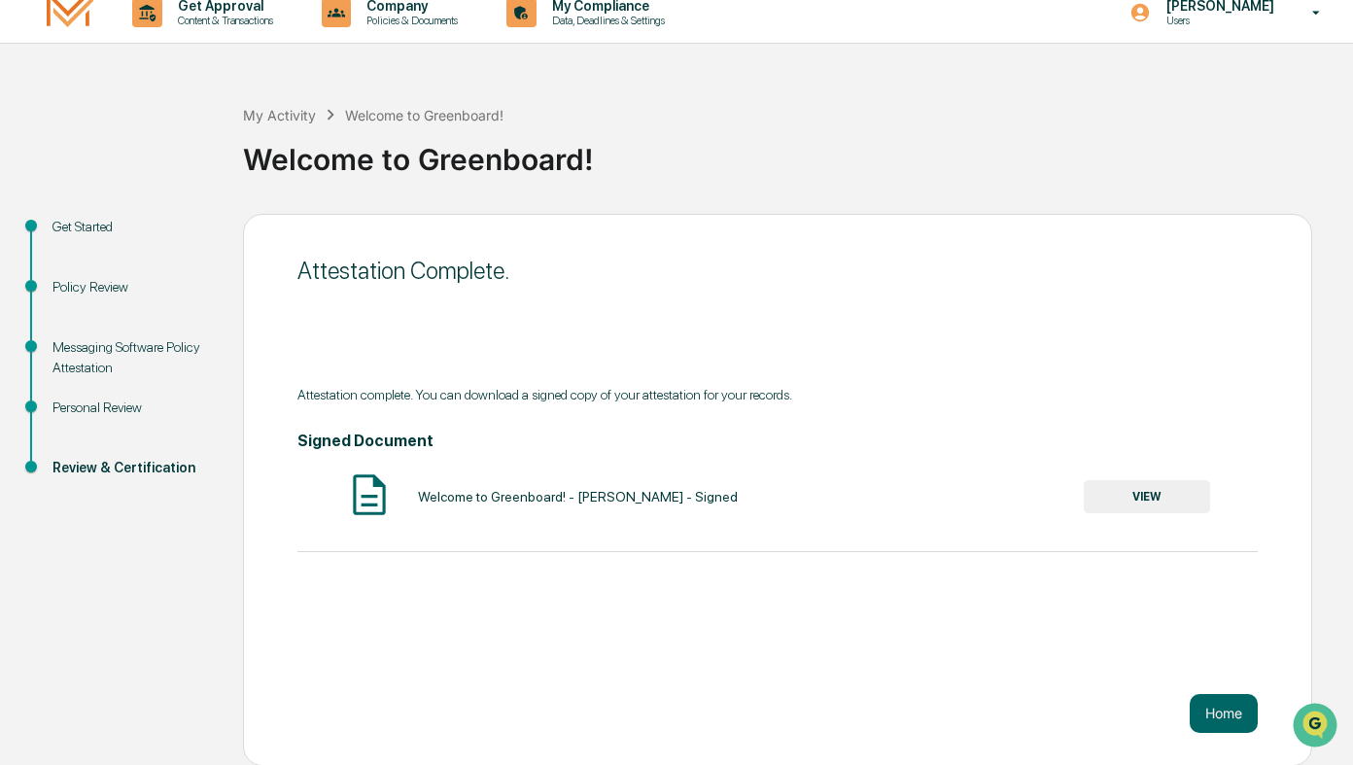
click at [1167, 492] on button "VIEW" at bounding box center [1147, 496] width 126 height 33
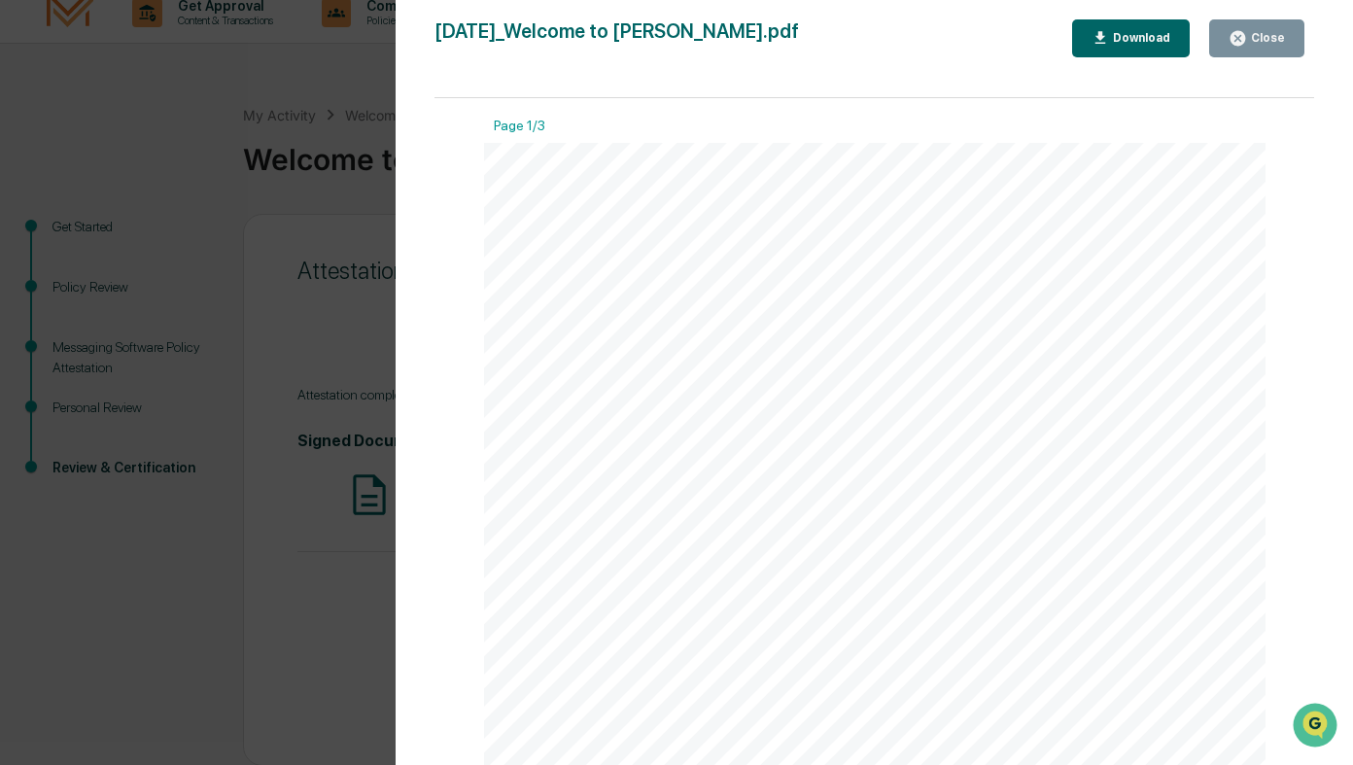
click at [1257, 49] on button "Close" at bounding box center [1256, 38] width 95 height 38
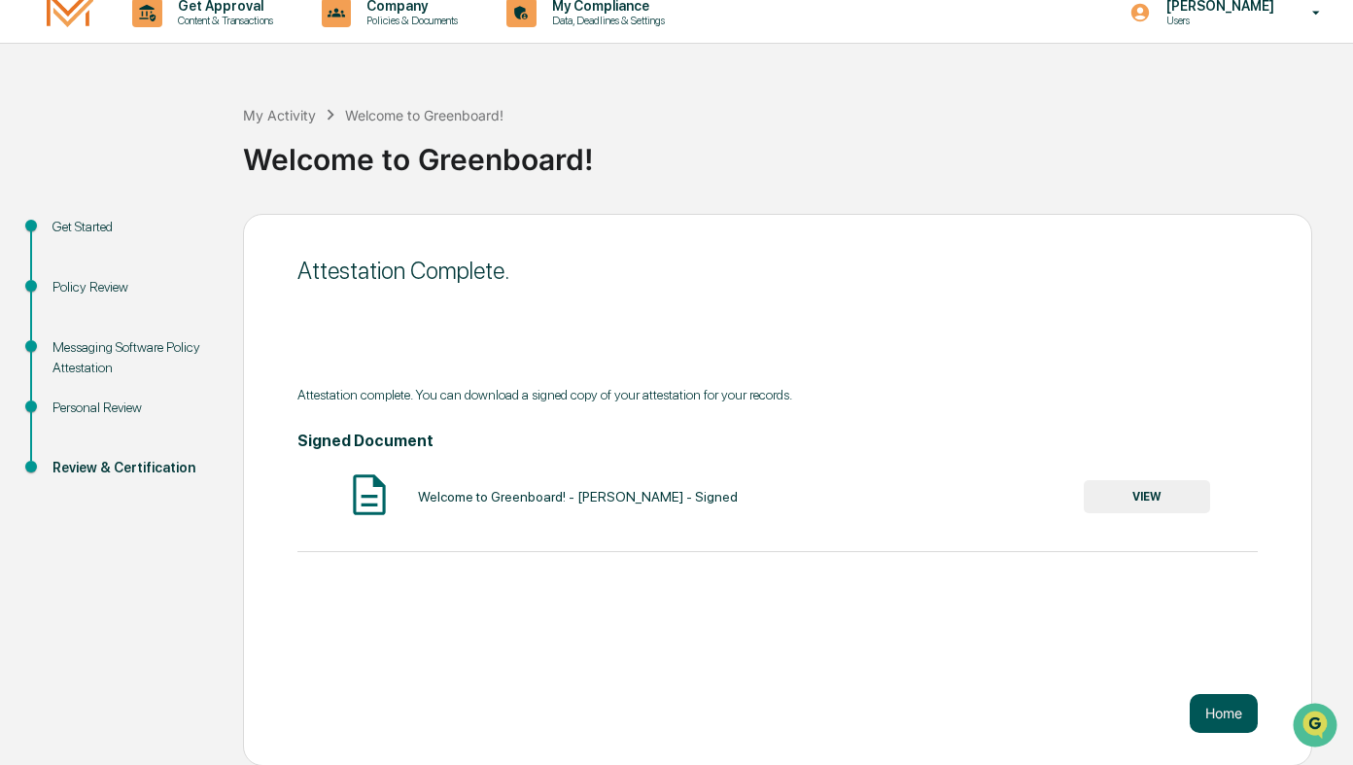
click at [1214, 720] on button "Home" at bounding box center [1224, 713] width 68 height 39
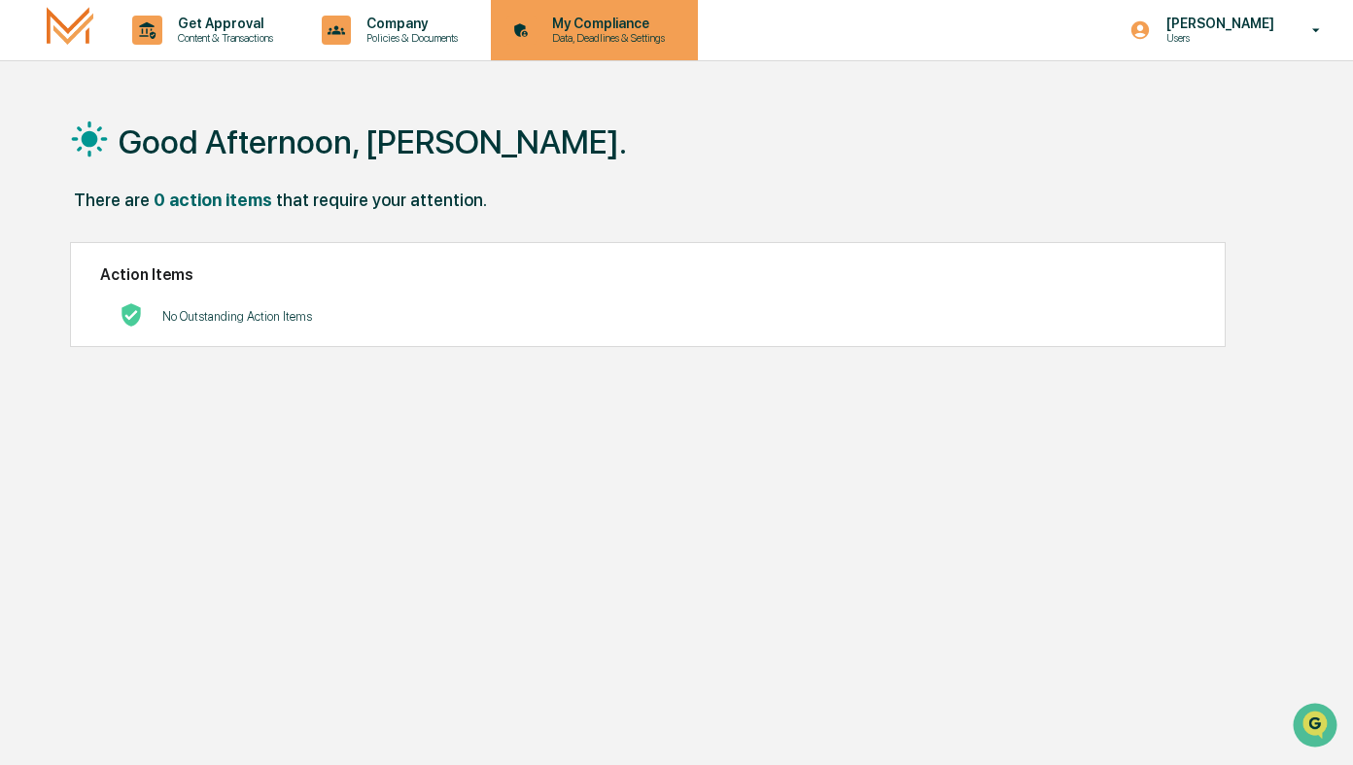
click at [613, 35] on p "Data, Deadlines & Settings" at bounding box center [606, 38] width 138 height 14
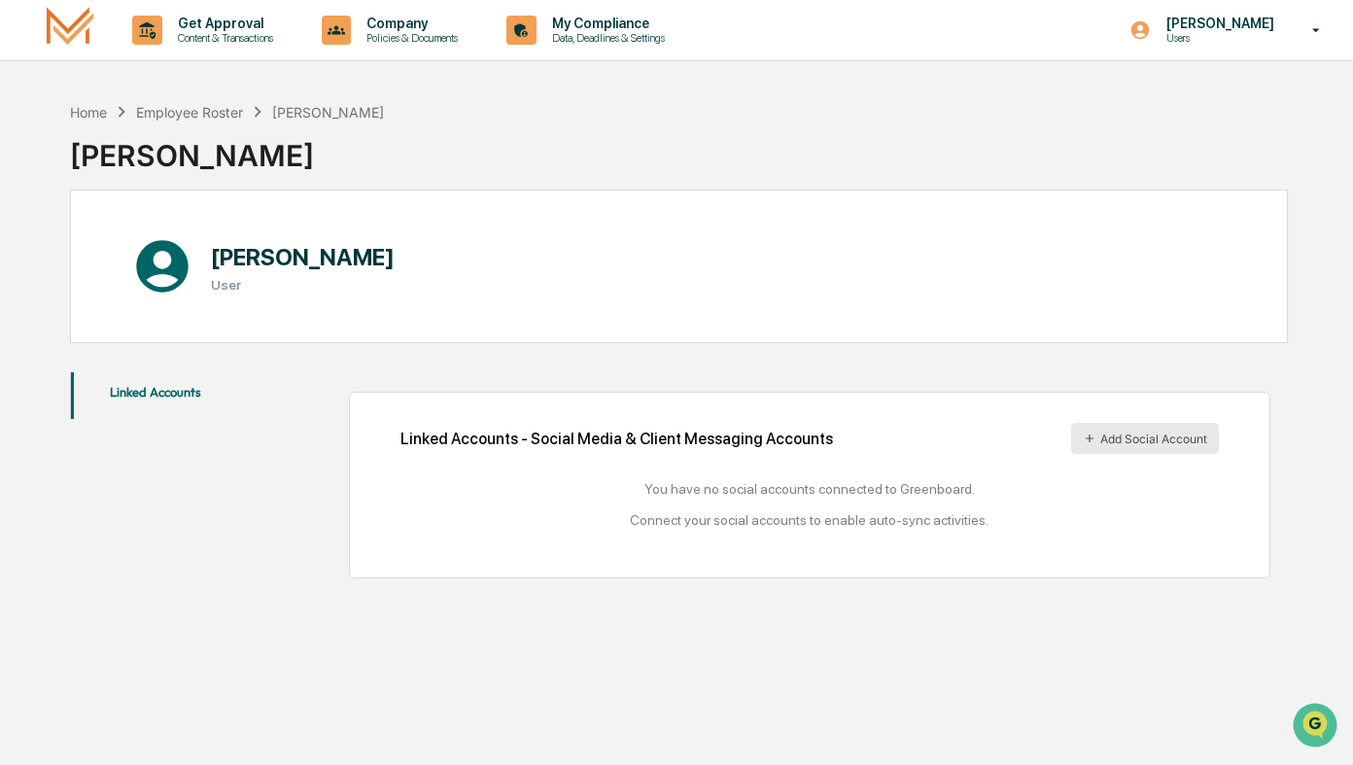
click at [1124, 430] on button "Add Social Account" at bounding box center [1145, 438] width 148 height 31
click at [785, 502] on div "You have no social accounts connected to Greenboard. Connect your social accoun…" at bounding box center [810, 504] width 819 height 47
